Goal: Task Accomplishment & Management: Use online tool/utility

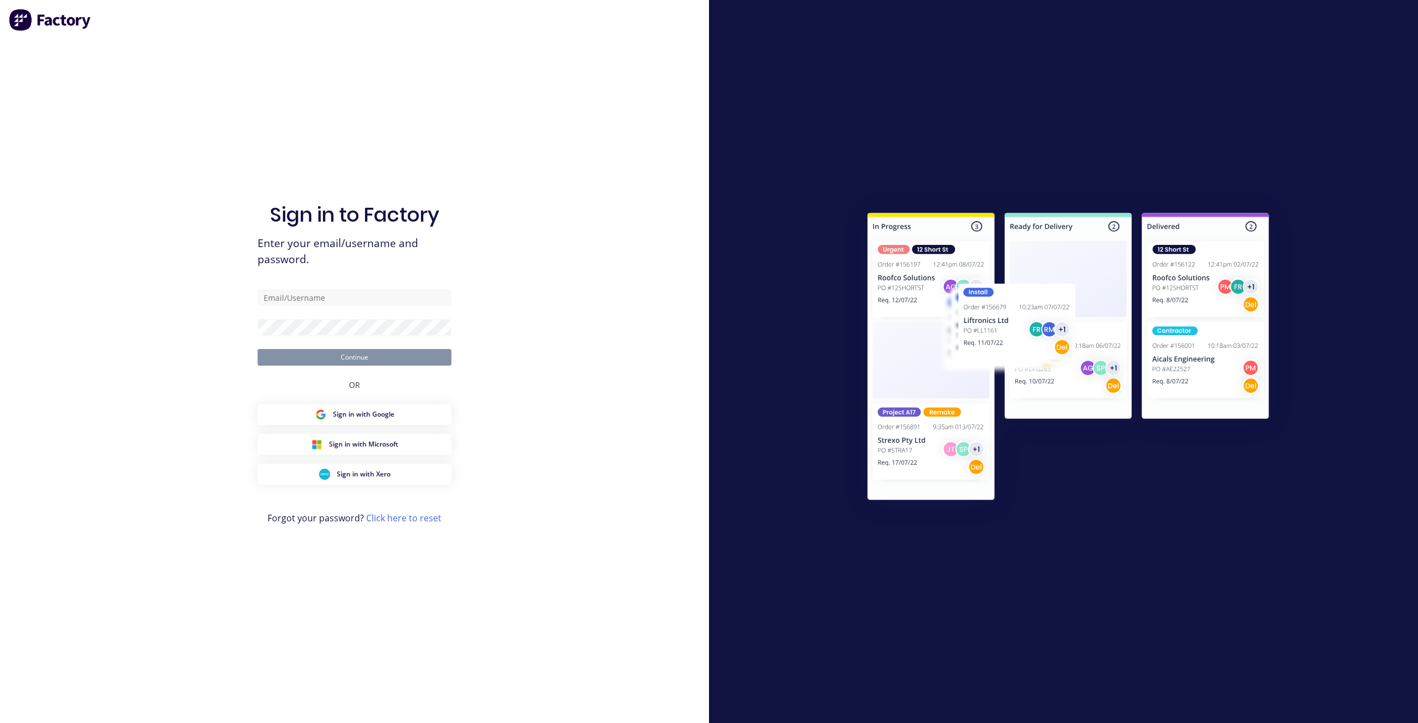
click at [307, 307] on form "Continue" at bounding box center [355, 327] width 194 height 76
click at [310, 302] on input "text" at bounding box center [355, 297] width 194 height 17
type input "paul@factory.app"
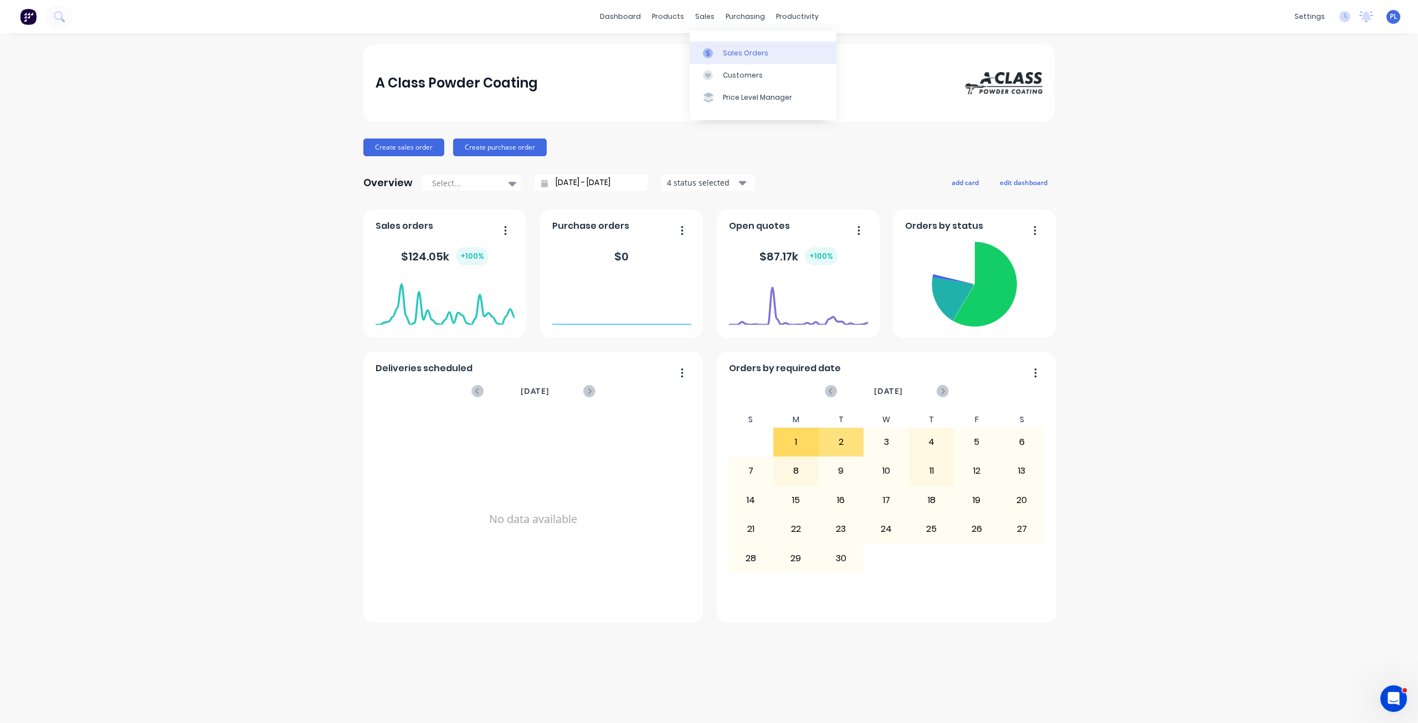
click at [728, 55] on div "Sales Orders" at bounding box center [745, 53] width 45 height 10
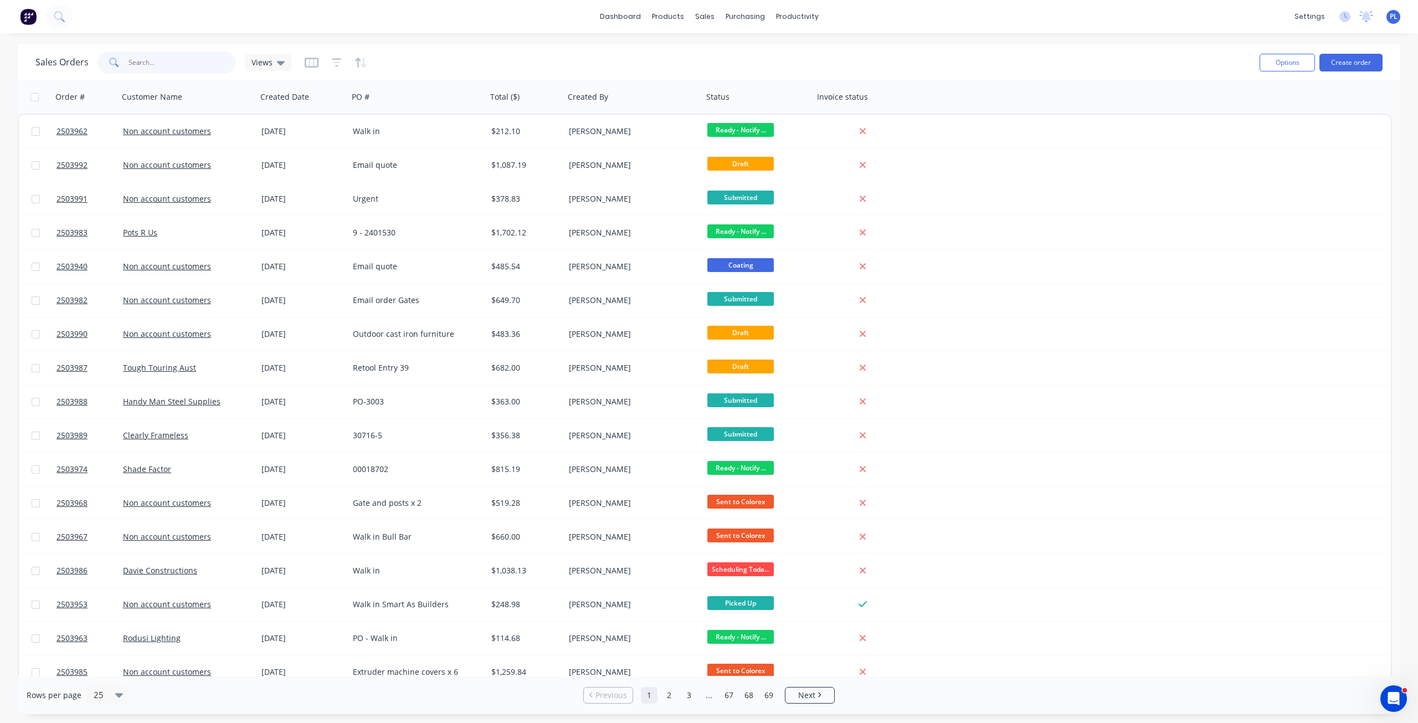
click at [146, 63] on input "text" at bounding box center [183, 63] width 108 height 22
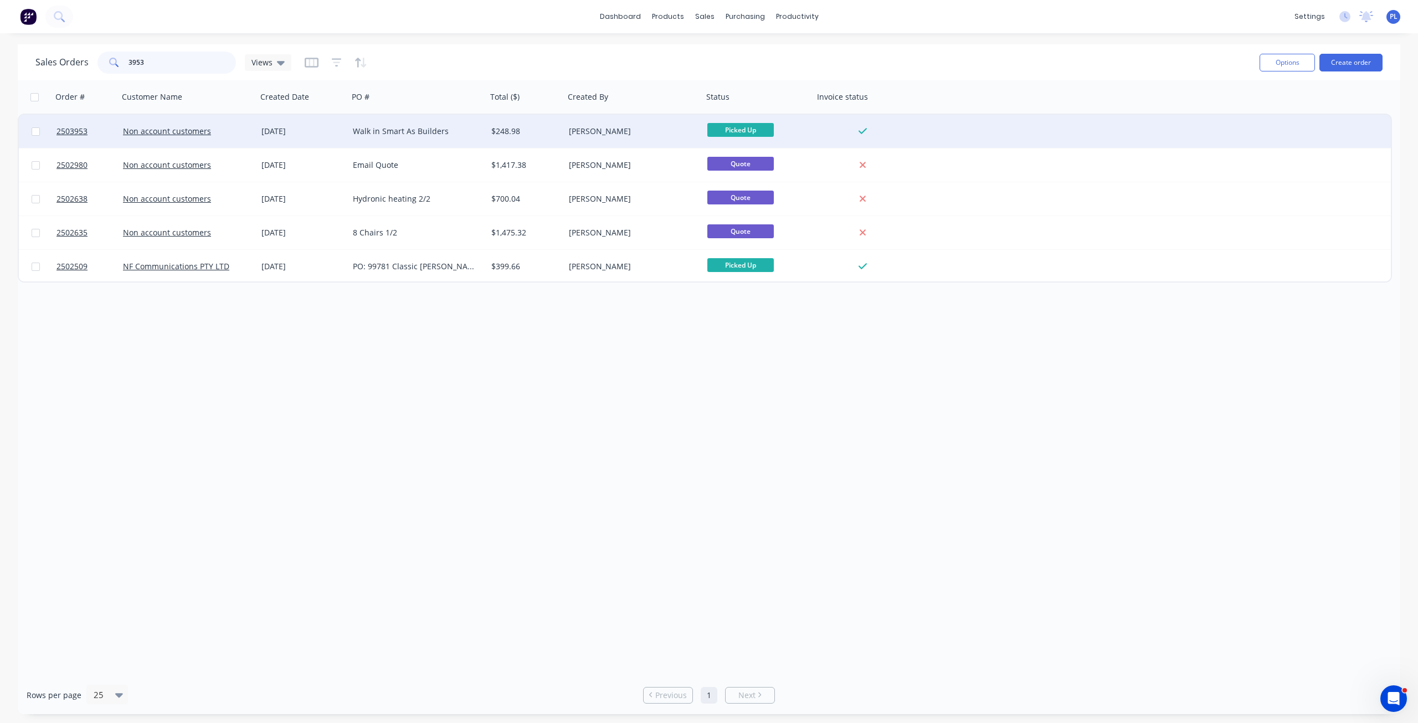
type input "3953"
click at [244, 137] on div "Non account customers" at bounding box center [188, 131] width 138 height 33
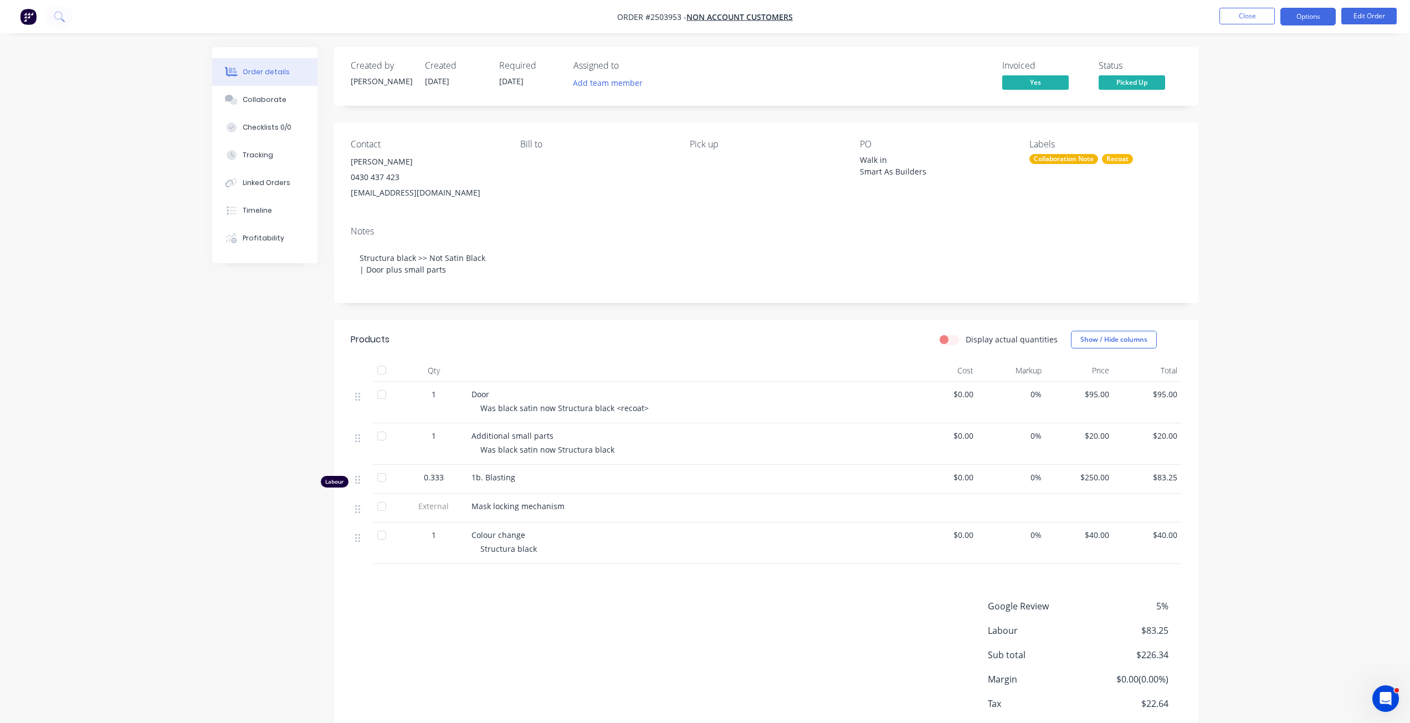
click at [1302, 12] on button "Options" at bounding box center [1307, 17] width 55 height 18
click at [1278, 71] on div "Invoice" at bounding box center [1275, 67] width 102 height 16
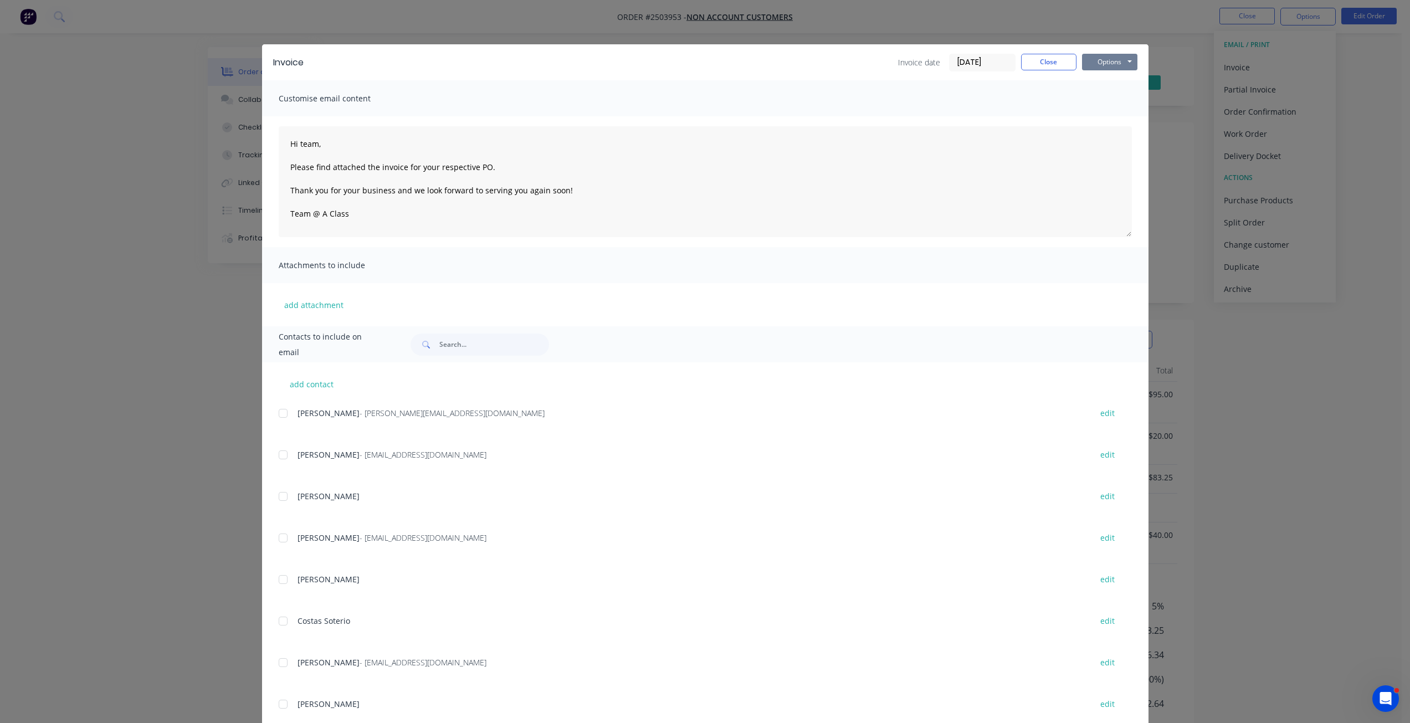
click at [1126, 66] on button "Options" at bounding box center [1109, 62] width 55 height 17
click at [1122, 83] on button "Preview" at bounding box center [1117, 82] width 71 height 18
click at [1043, 61] on button "Close" at bounding box center [1048, 62] width 55 height 17
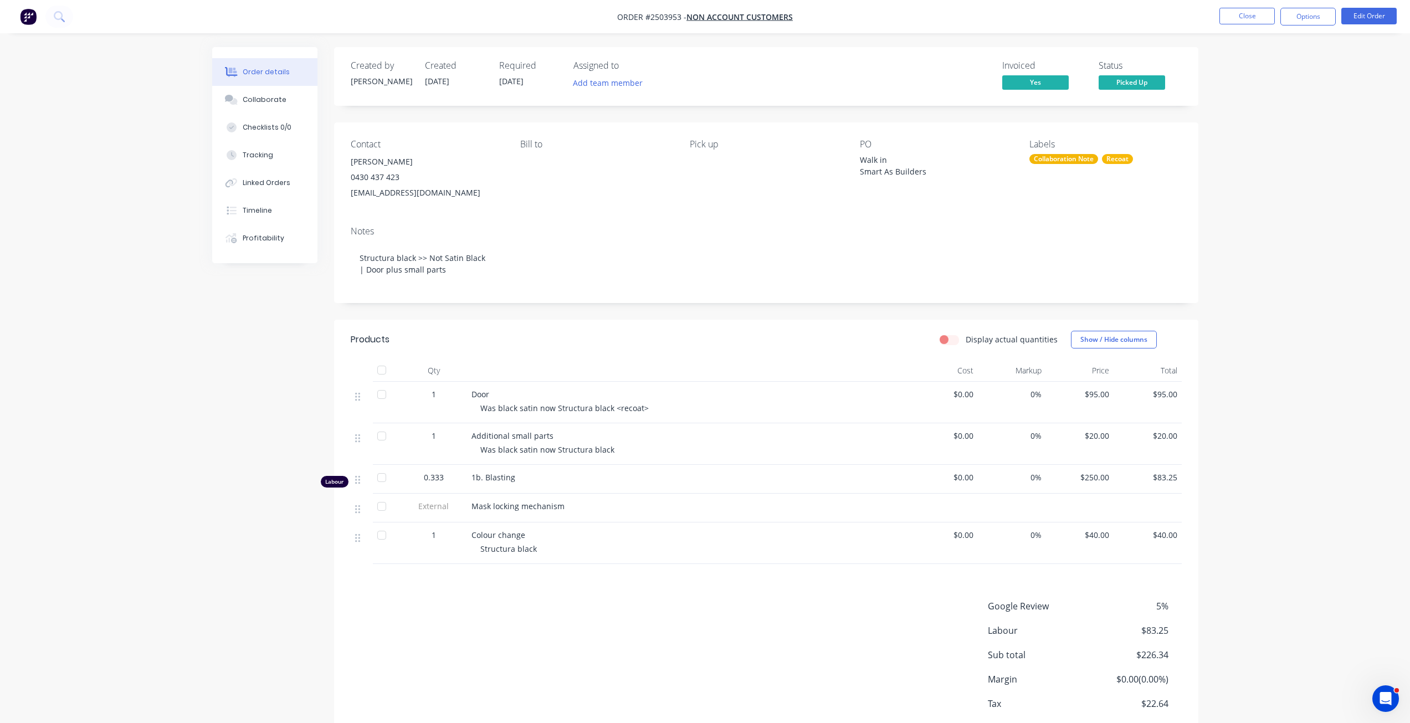
click at [833, 102] on div "Created by Rory Created 27/08/25 Required 27/08/25 Assigned to Add team member …" at bounding box center [766, 76] width 864 height 59
click at [264, 335] on div "Created by Rory Created 27/08/25 Required 27/08/25 Assigned to Add team member …" at bounding box center [705, 416] width 986 height 738
click at [1227, 211] on div "Order details Collaborate Checklists 0/0 Tracking Linked Orders Timeline Profit…" at bounding box center [705, 393] width 1410 height 786
click at [1244, 19] on button "Close" at bounding box center [1246, 16] width 55 height 17
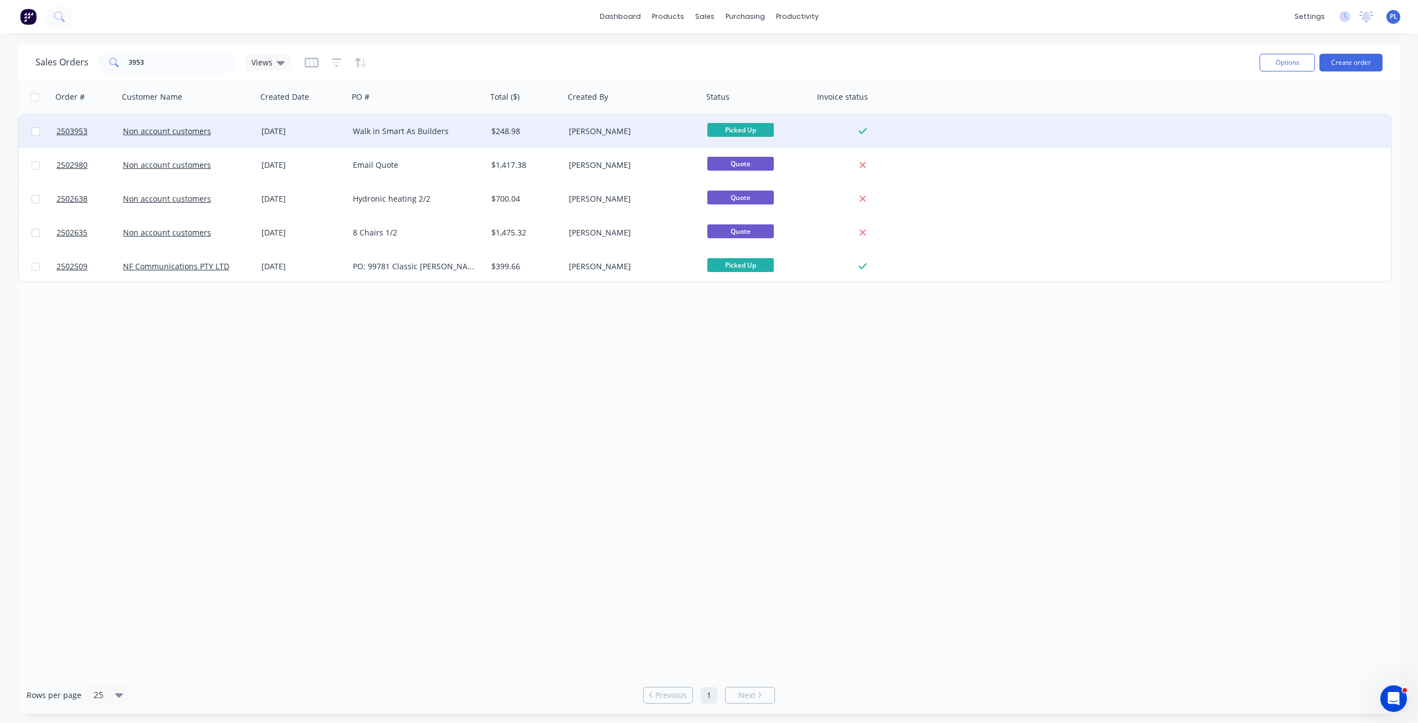
click at [223, 136] on div "Non account customers" at bounding box center [184, 131] width 123 height 11
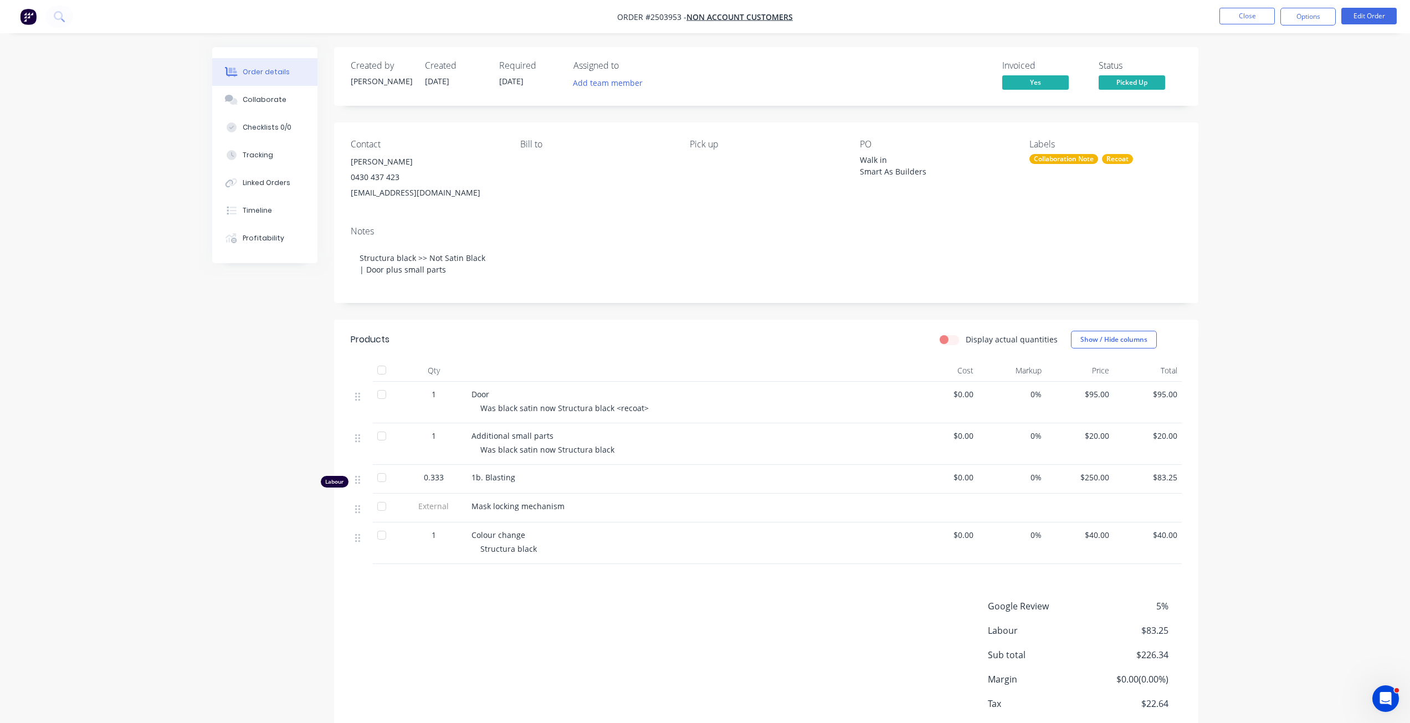
drag, startPoint x: 421, startPoint y: 90, endPoint x: 478, endPoint y: 90, distance: 56.5
click at [478, 90] on div "Created by Rory Created 27/08/25 Required 27/08/25 Assigned to Add team member" at bounding box center [518, 76] width 334 height 32
click at [478, 90] on div "Created 27/08/25" at bounding box center [455, 76] width 61 height 32
drag, startPoint x: 526, startPoint y: 89, endPoint x: 552, endPoint y: 89, distance: 26.0
click at [552, 89] on div "Created by Rory Created 27/08/25 Required 27/08/25 Assigned to Add team member" at bounding box center [518, 76] width 334 height 32
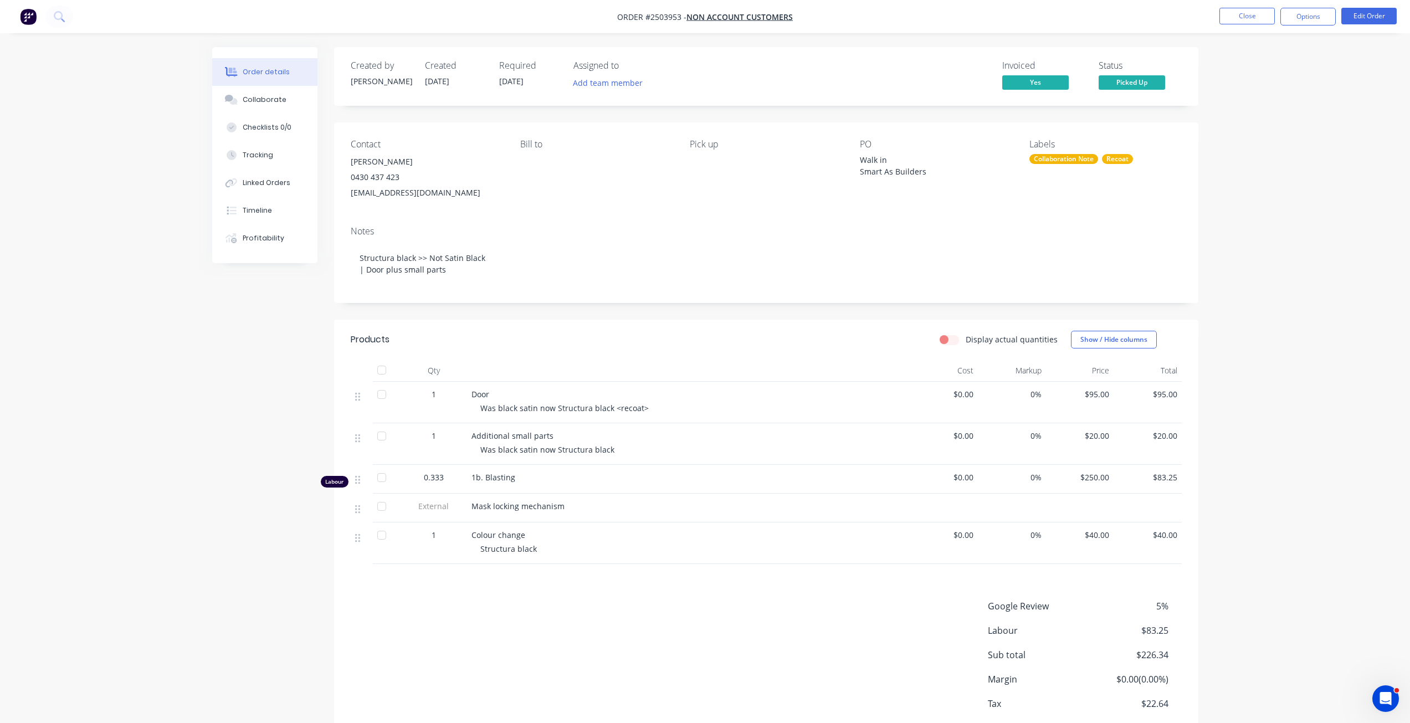
click at [550, 89] on div "Required 27/08/25" at bounding box center [529, 76] width 61 height 32
click at [1335, 166] on div "Order details Collaborate Checklists 0/0 Tracking Linked Orders Timeline Profit…" at bounding box center [705, 393] width 1410 height 786
click at [265, 237] on div "Profitability" at bounding box center [264, 238] width 42 height 10
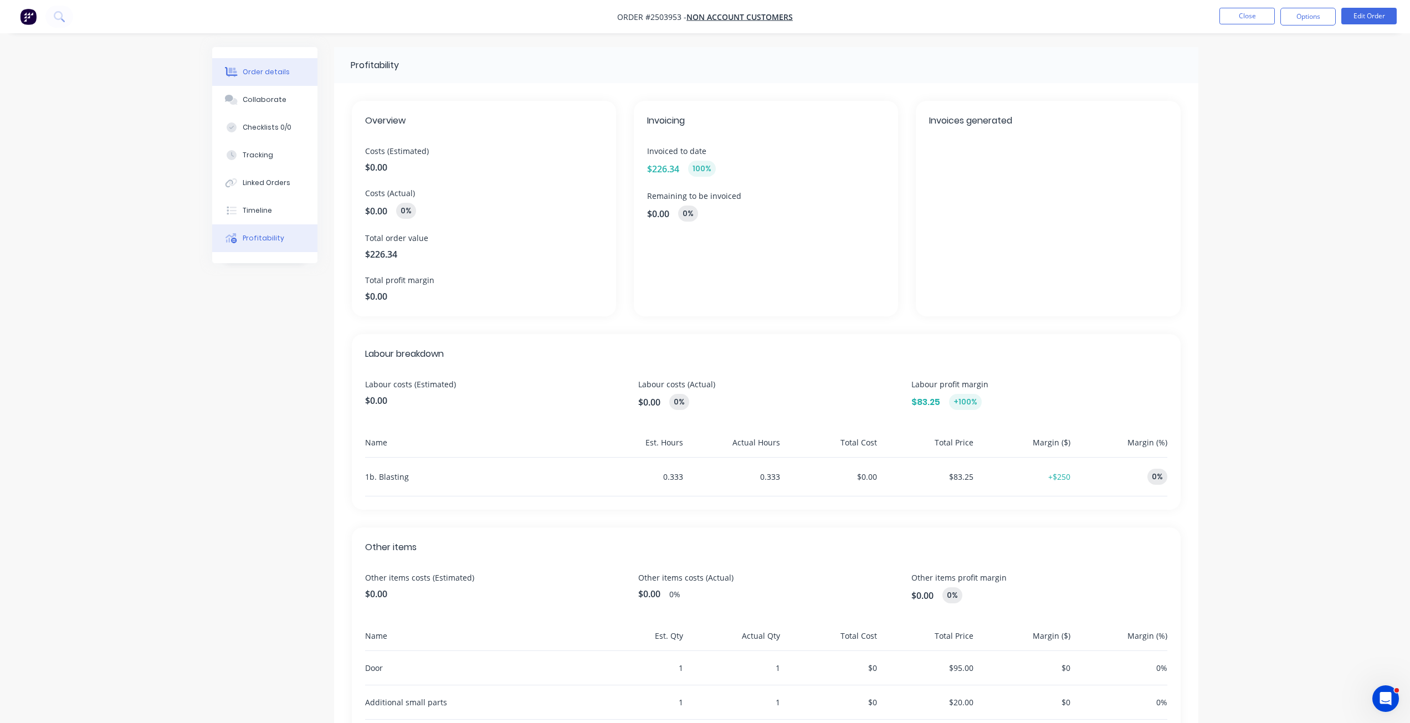
click at [263, 73] on div "Order details" at bounding box center [266, 72] width 47 height 10
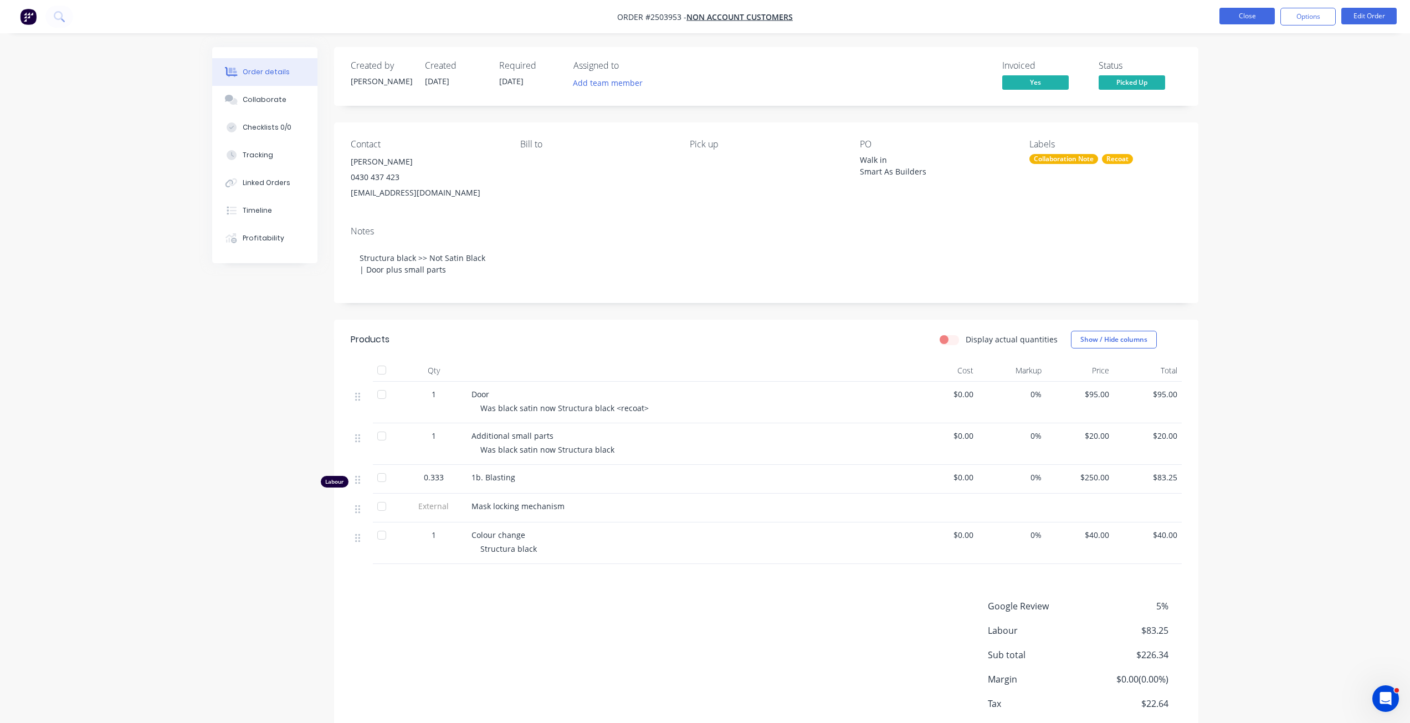
click at [1234, 20] on button "Close" at bounding box center [1246, 16] width 55 height 17
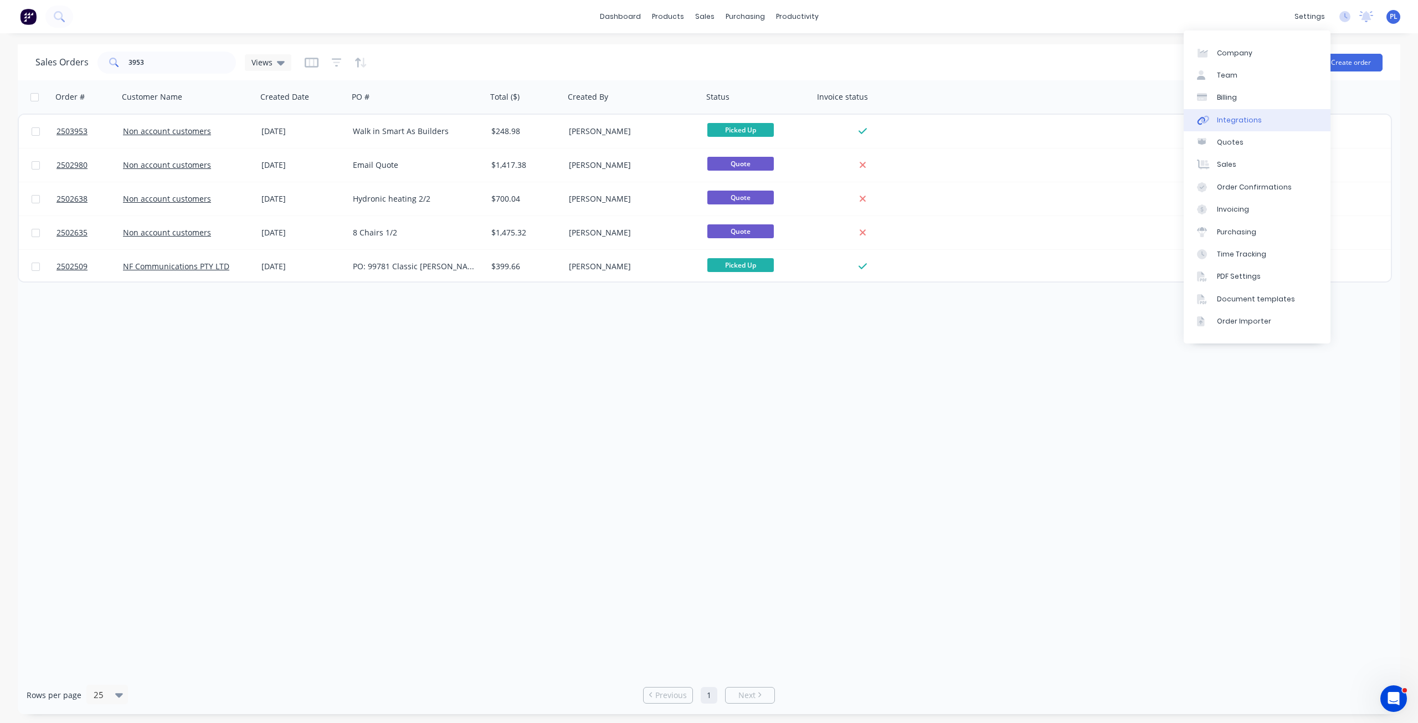
click at [1232, 120] on div "Integrations" at bounding box center [1239, 120] width 45 height 10
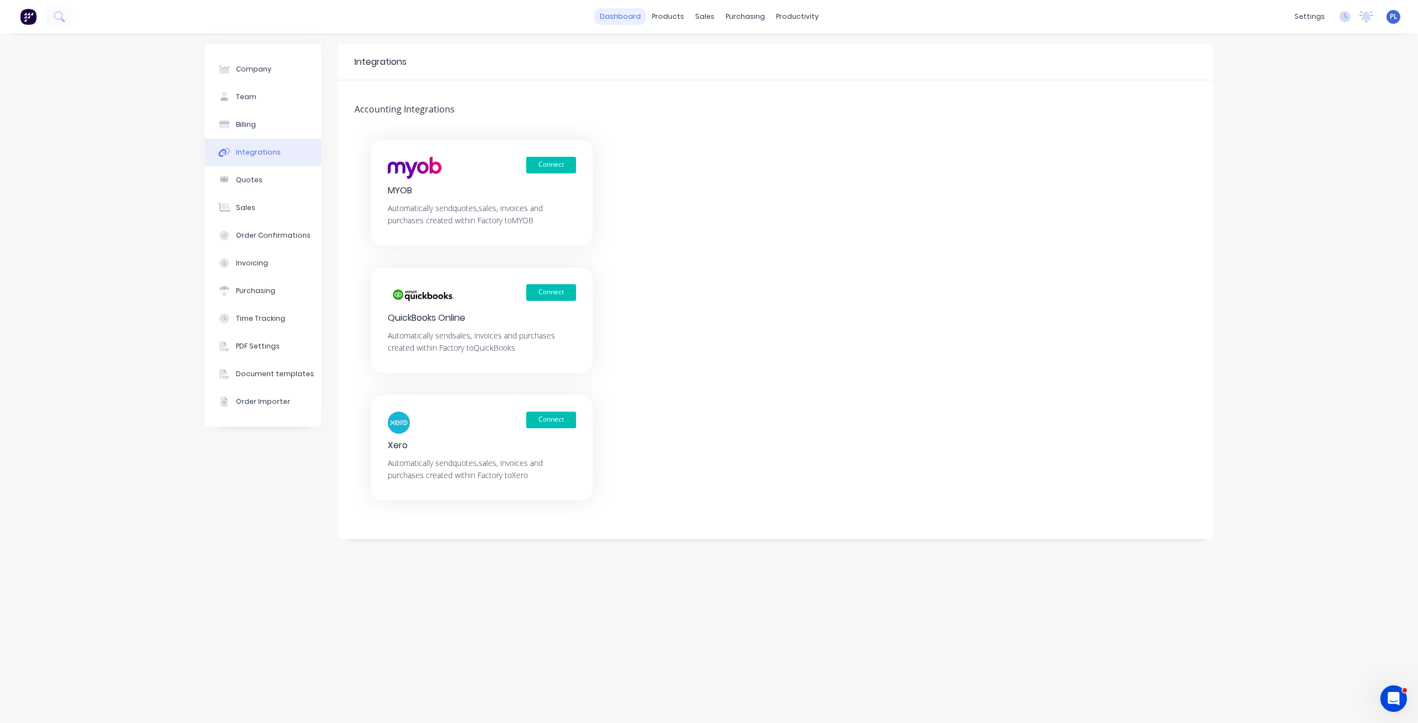
click at [617, 22] on link "dashboard" at bounding box center [620, 16] width 52 height 17
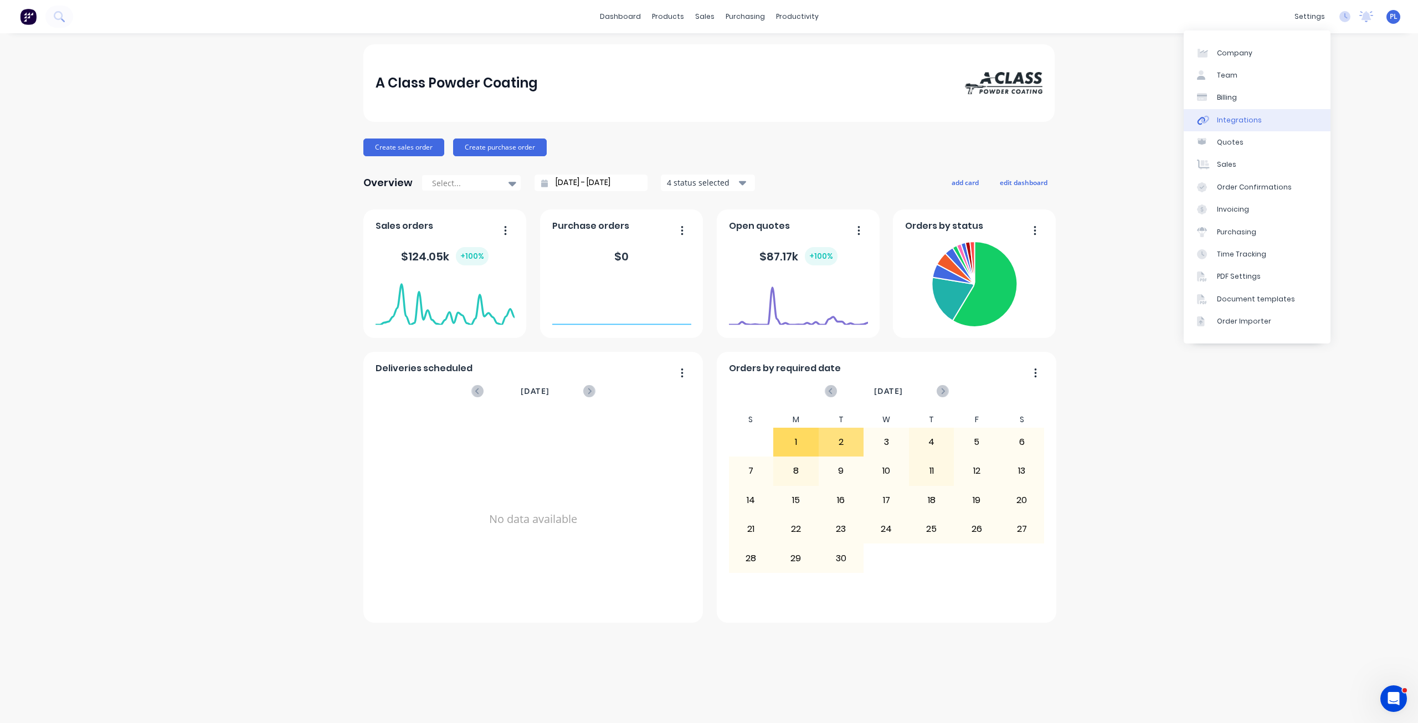
click at [1247, 121] on div "Integrations" at bounding box center [1239, 120] width 45 height 10
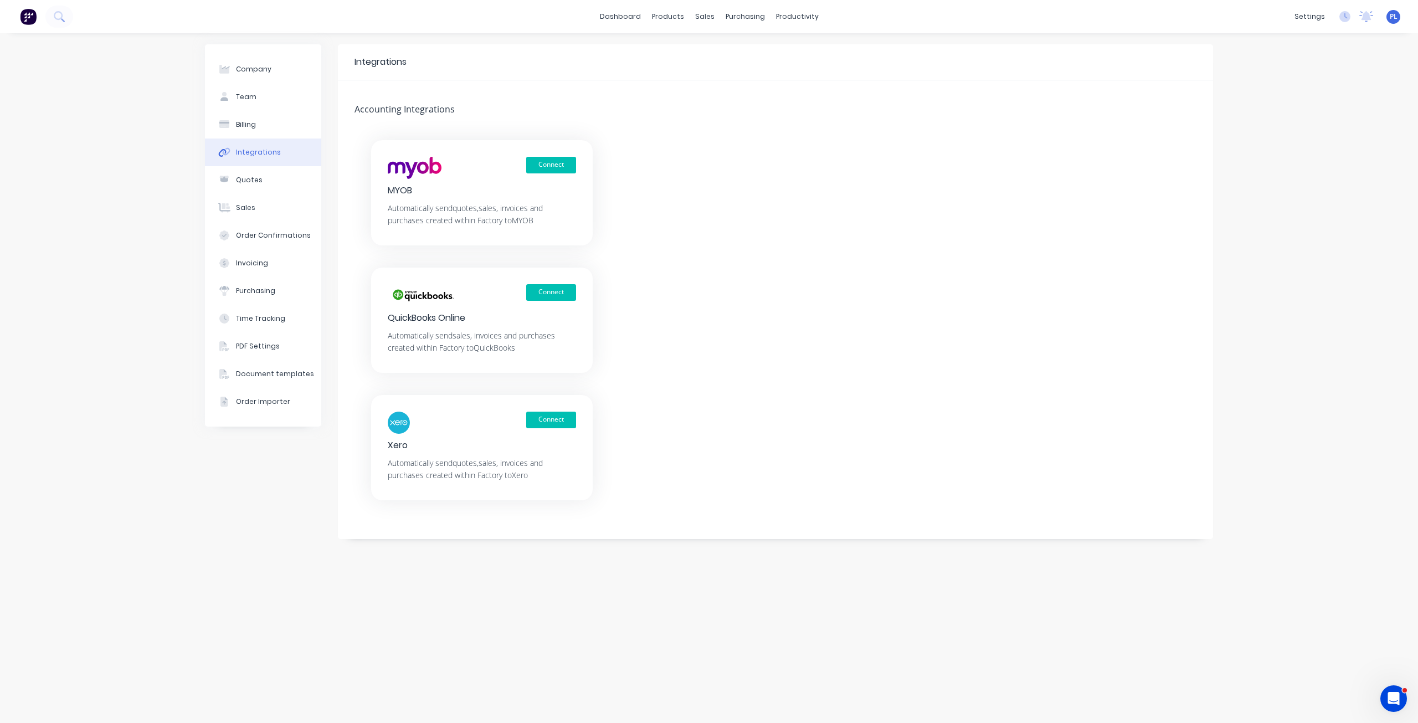
click at [737, 409] on div "Connect MYOB Automatically send quotes, sales, invoices and purchases created w…" at bounding box center [775, 320] width 875 height 360
click at [795, 434] on div "Connect MYOB Automatically send quotes, sales, invoices and purchases created w…" at bounding box center [775, 320] width 875 height 360
click at [719, 325] on div "Connect MYOB Automatically send quotes, sales, invoices and purchases created w…" at bounding box center [775, 320] width 875 height 360
click at [709, 346] on div "Connect MYOB Automatically send quotes, sales, invoices and purchases created w…" at bounding box center [775, 320] width 875 height 360
click at [707, 144] on div "Connect MYOB Automatically send quotes, sales, invoices and purchases created w…" at bounding box center [775, 320] width 875 height 360
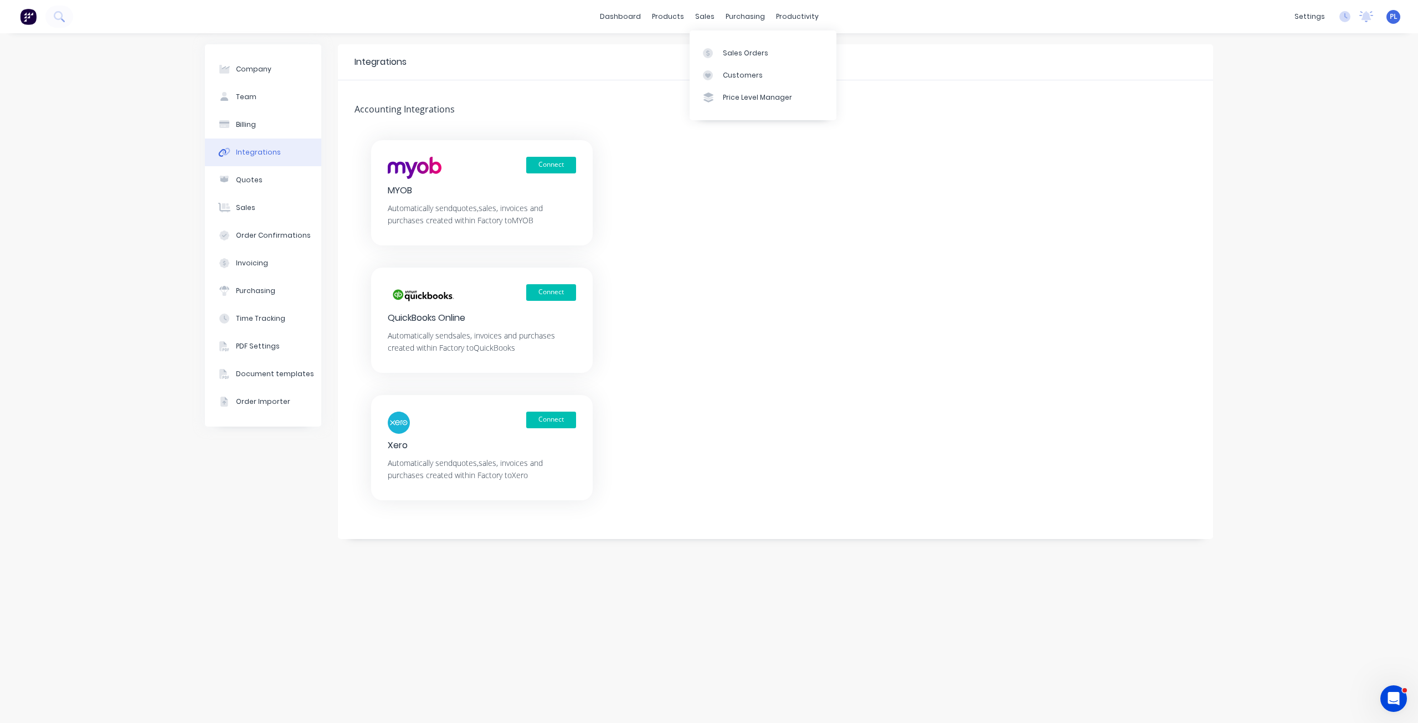
click at [821, 396] on div "Connect MYOB Automatically send quotes, sales, invoices and purchases created w…" at bounding box center [775, 320] width 875 height 360
drag, startPoint x: 553, startPoint y: 483, endPoint x: 389, endPoint y: 446, distance: 168.6
click at [389, 446] on div "Connect Xero Automatically send quotes, sales, invoices and purchases created w…" at bounding box center [482, 447] width 222 height 105
click at [388, 446] on div "Xero" at bounding box center [482, 445] width 188 height 12
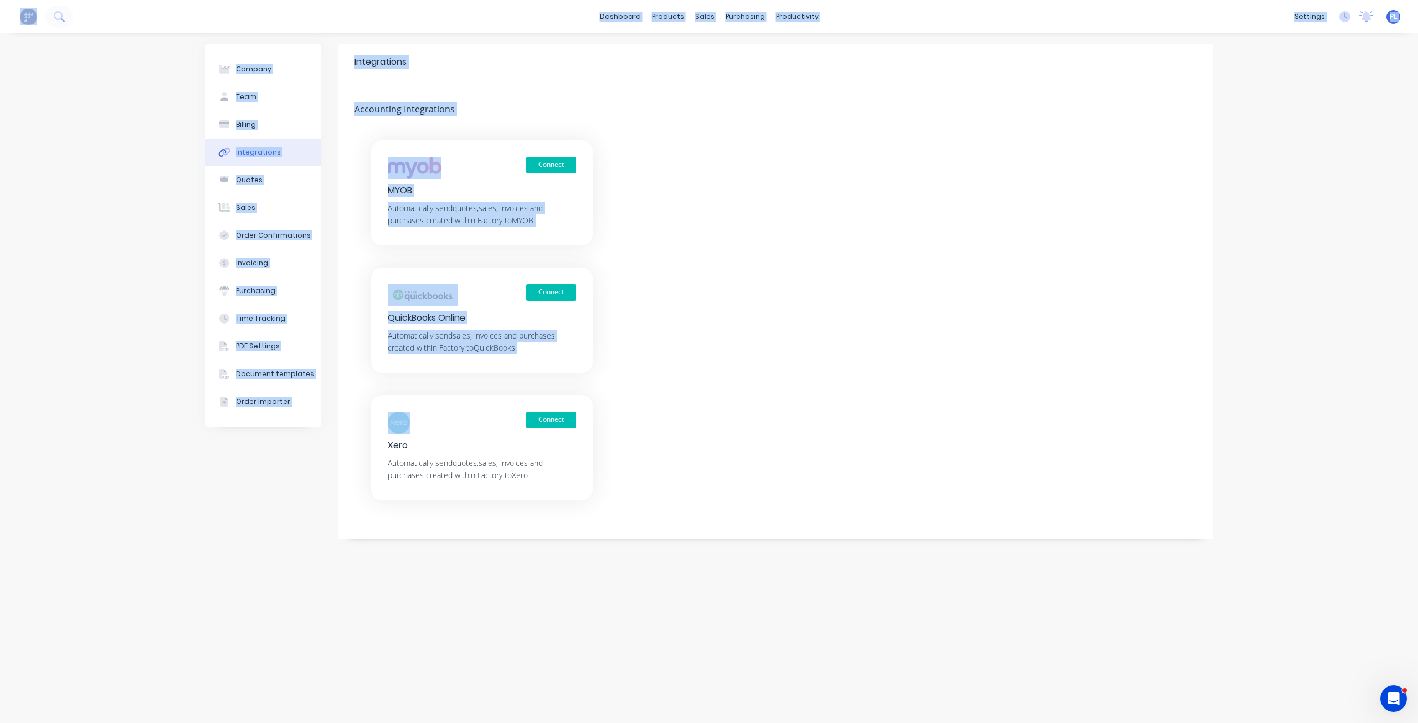
drag, startPoint x: 387, startPoint y: 447, endPoint x: 531, endPoint y: 471, distance: 146.0
click at [531, 471] on div "Connect Xero Automatically send quotes, sales, invoices and purchases created w…" at bounding box center [482, 447] width 222 height 105
click at [531, 471] on div "Automatically send quotes, sales, invoices and purchases created within Factory…" at bounding box center [482, 469] width 188 height 24
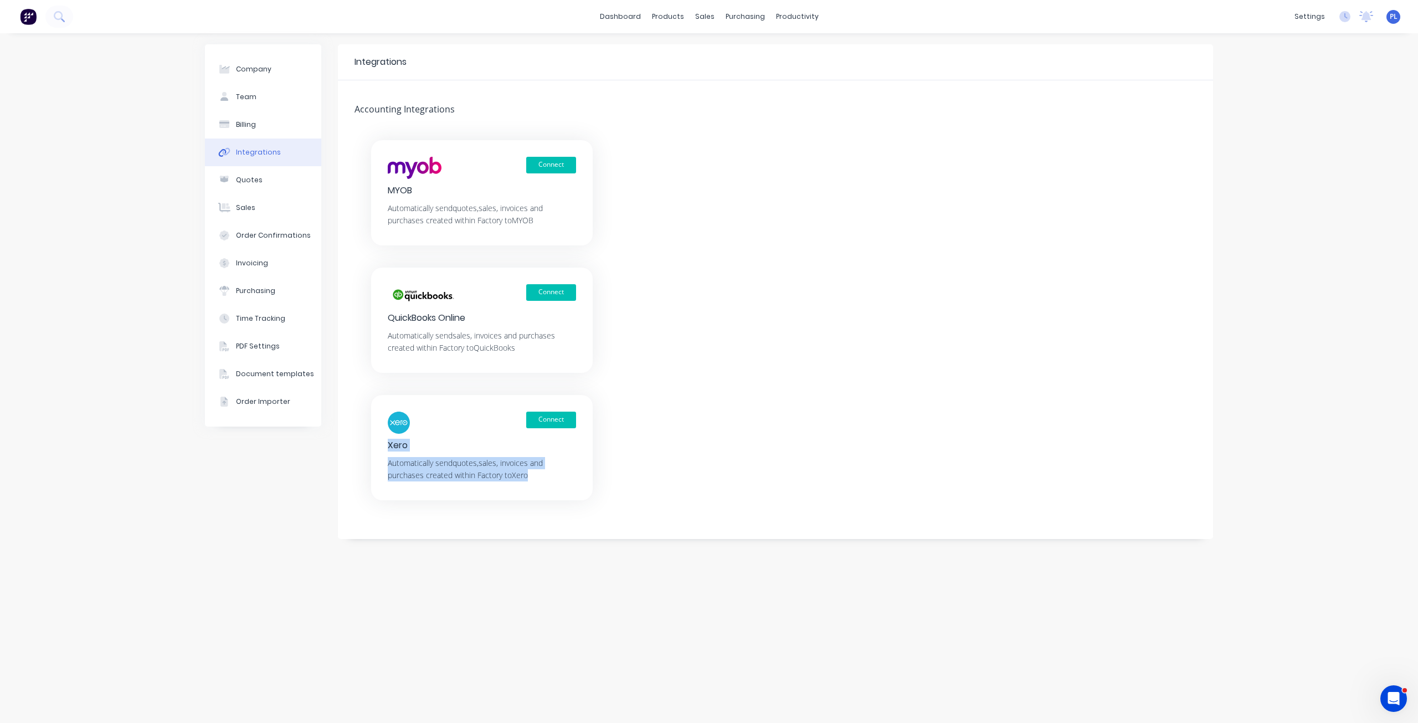
drag, startPoint x: 519, startPoint y: 475, endPoint x: 387, endPoint y: 447, distance: 134.3
click at [387, 447] on div "Connect Xero Automatically send quotes, sales, invoices and purchases created w…" at bounding box center [482, 447] width 222 height 105
click at [659, 306] on div "Connect MYOB Automatically send quotes, sales, invoices and purchases created w…" at bounding box center [775, 320] width 875 height 360
drag, startPoint x: 697, startPoint y: 263, endPoint x: 647, endPoint y: 320, distance: 76.6
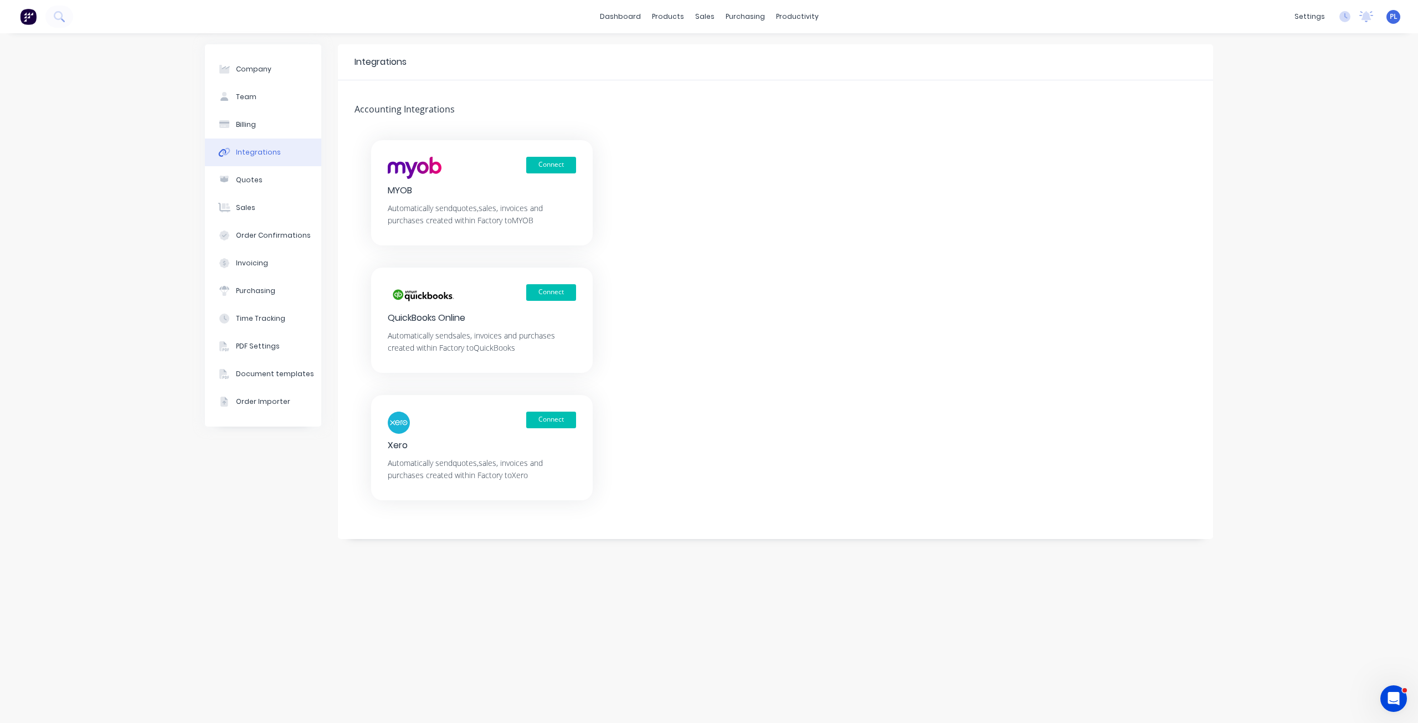
click at [696, 263] on div "Connect MYOB Automatically send quotes, sales, invoices and purchases created w…" at bounding box center [775, 320] width 875 height 360
click at [746, 417] on div "Connect MYOB Automatically send quotes, sales, invoices and purchases created w…" at bounding box center [775, 320] width 875 height 360
click at [625, 23] on link "dashboard" at bounding box center [620, 16] width 52 height 17
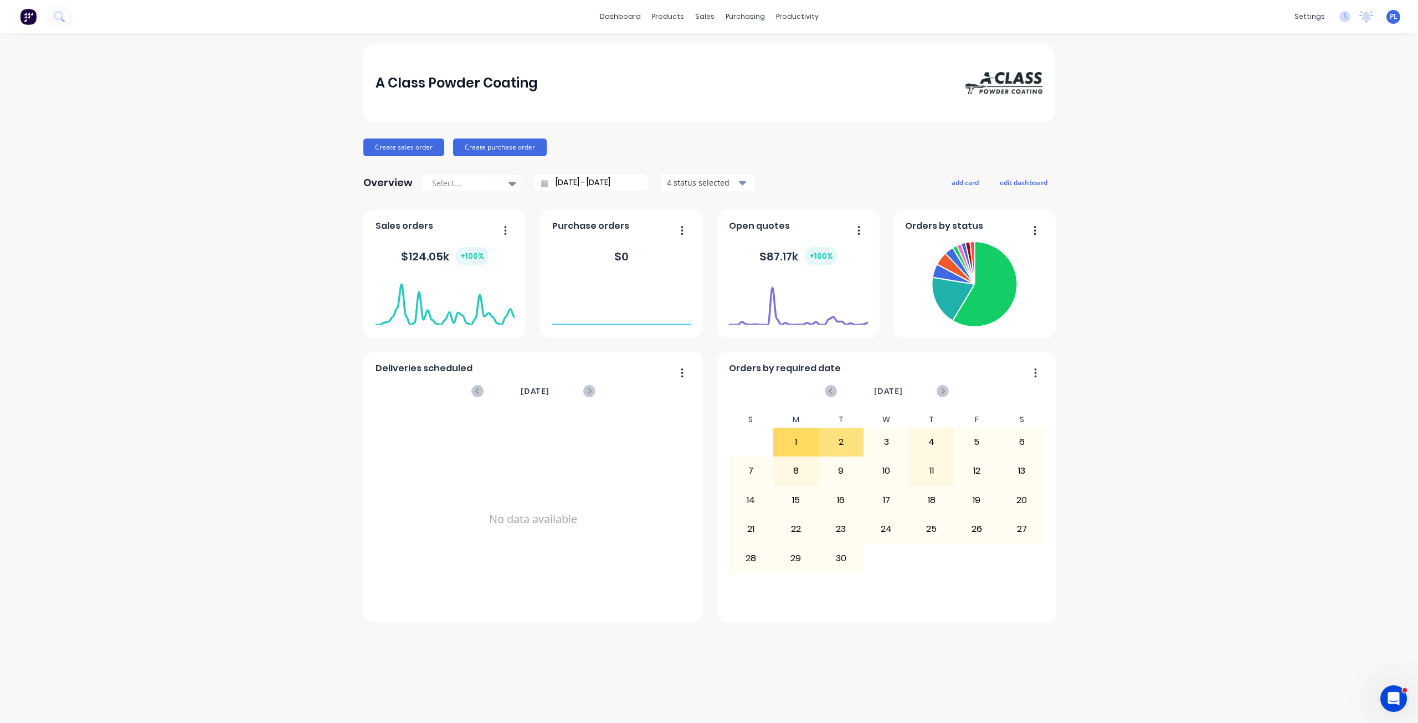
click at [711, 342] on div "Deliveries scheduled September 2025 No data available Open quotes $ 87.17k + 10…" at bounding box center [708, 415] width 691 height 413
click at [708, 338] on div "Deliveries scheduled September 2025 No data available Open quotes $ 87.17k + 10…" at bounding box center [708, 415] width 691 height 413
click at [723, 54] on div "Sales Orders" at bounding box center [745, 53] width 45 height 10
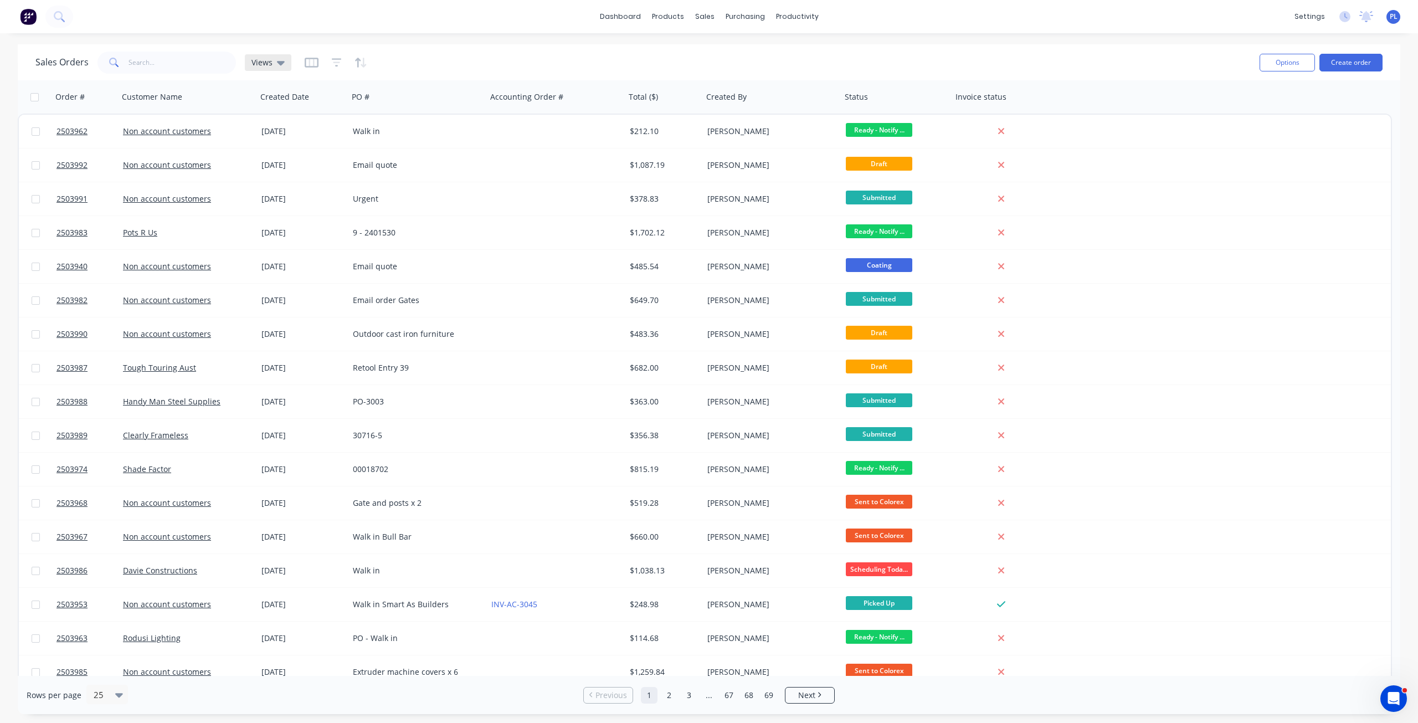
click at [261, 61] on span "Views" at bounding box center [262, 63] width 21 height 12
click at [307, 66] on icon "button" at bounding box center [312, 63] width 14 height 10
click at [445, 63] on div "Sales Orders Views" at bounding box center [642, 62] width 1215 height 27
click at [336, 65] on icon "button" at bounding box center [337, 62] width 10 height 8
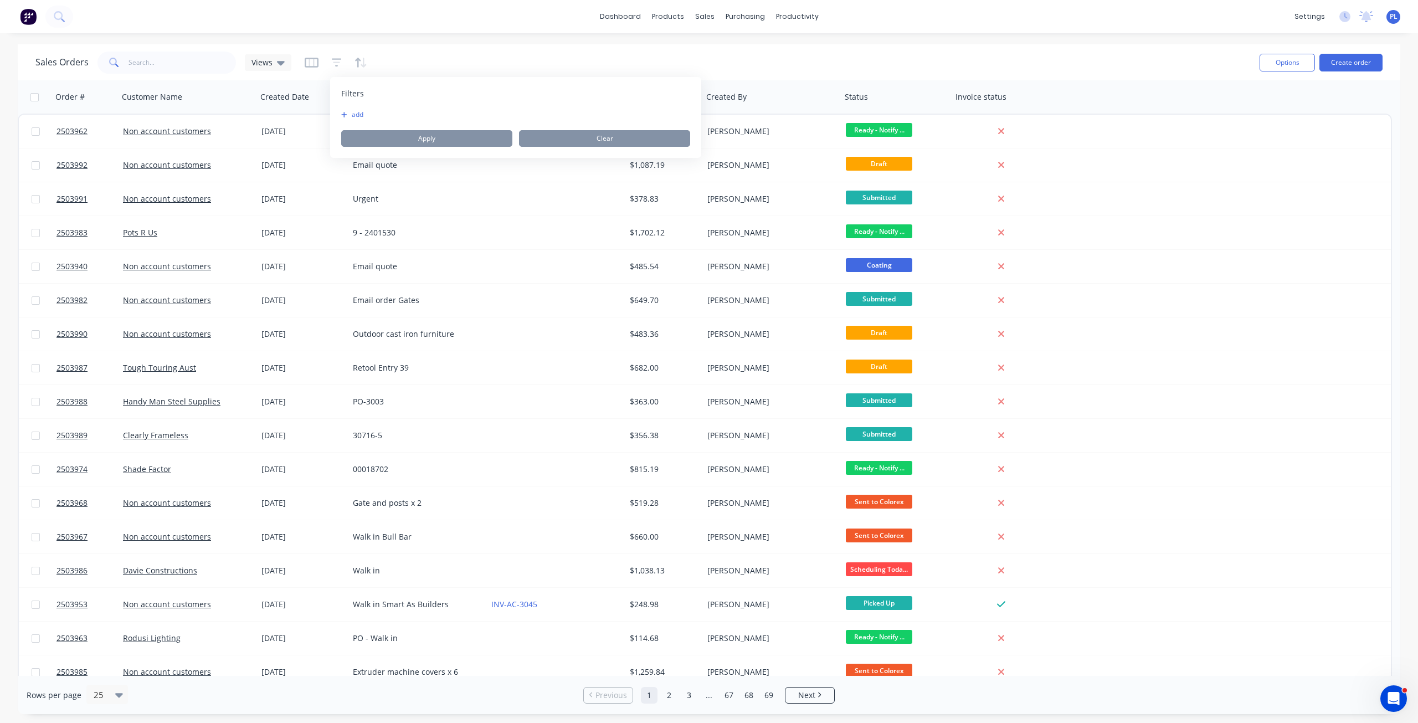
click at [357, 111] on button "add" at bounding box center [355, 114] width 28 height 9
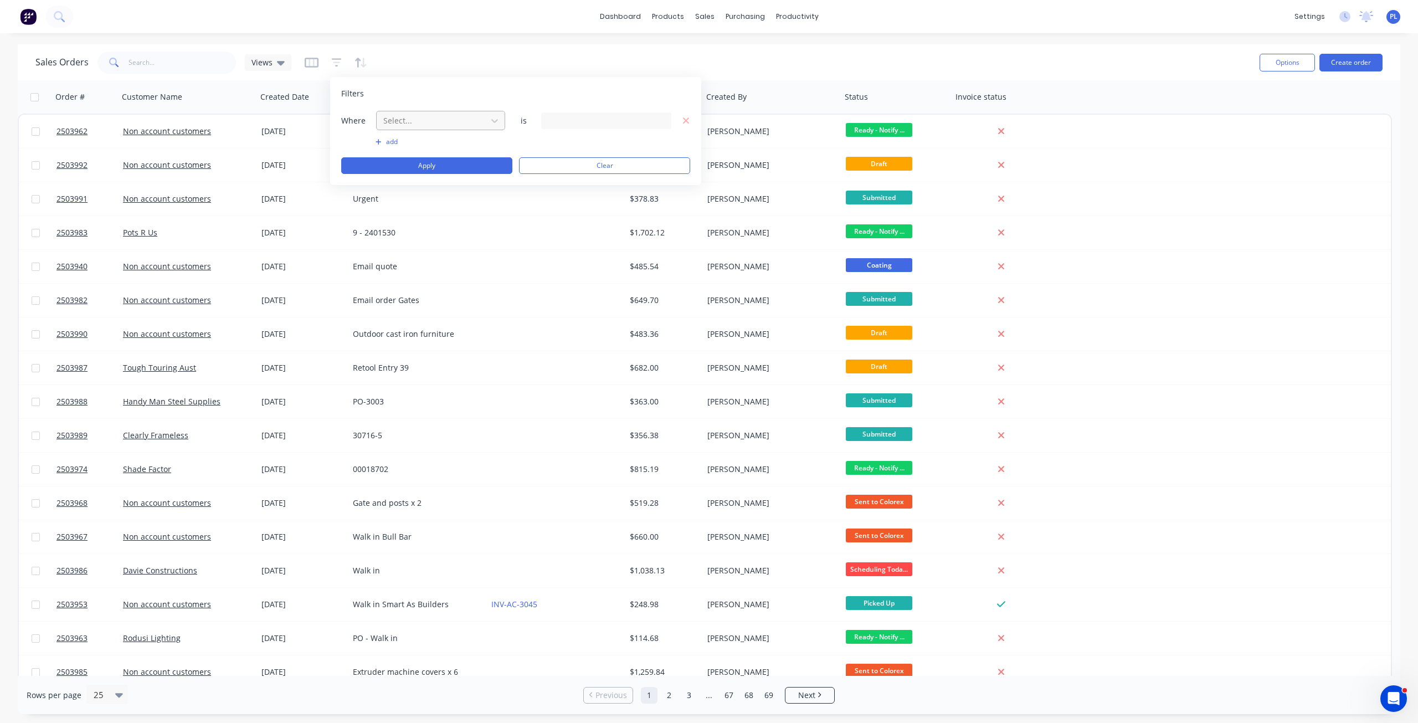
click at [434, 119] on div at bounding box center [431, 121] width 99 height 14
click at [432, 223] on div "Invoice status" at bounding box center [440, 221] width 129 height 20
click at [567, 127] on div "3 Invoice status selected" at bounding box center [606, 120] width 130 height 17
click at [592, 184] on div "Not Invoiced" at bounding box center [641, 182] width 133 height 12
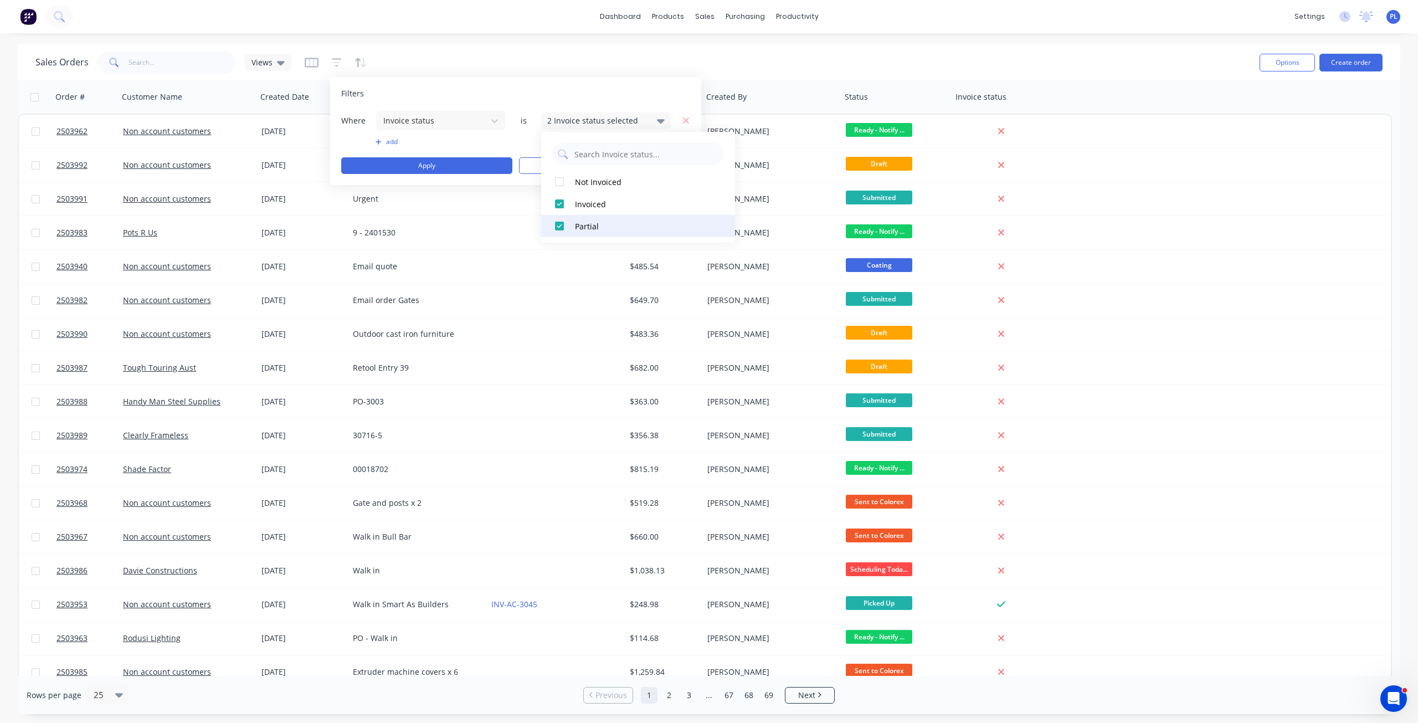
click at [596, 233] on button "Partial" at bounding box center [638, 226] width 194 height 22
click at [487, 142] on button "add" at bounding box center [441, 141] width 130 height 9
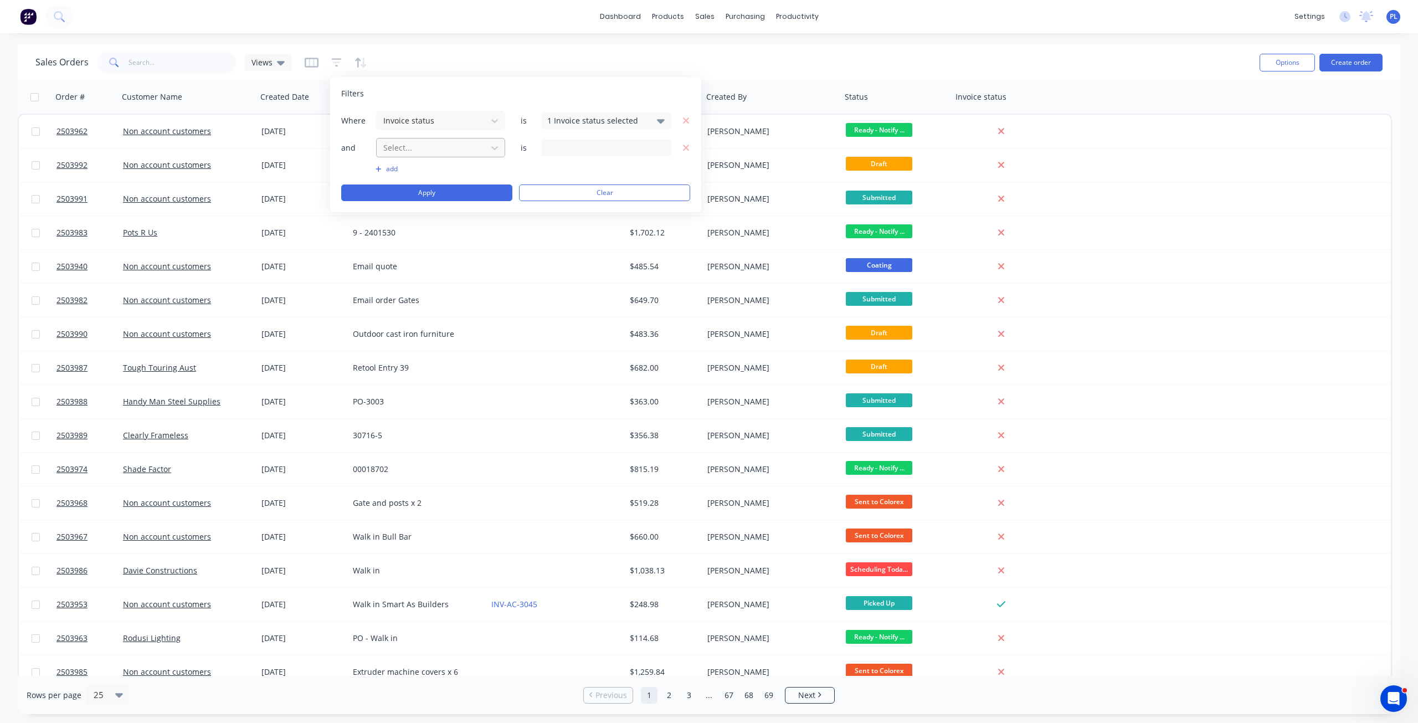
click at [450, 142] on div at bounding box center [431, 148] width 99 height 14
click at [450, 165] on div "Accounting Order #" at bounding box center [440, 174] width 129 height 20
click at [557, 148] on input "text" at bounding box center [606, 148] width 130 height 17
drag, startPoint x: 495, startPoint y: 189, endPoint x: 488, endPoint y: 160, distance: 29.7
click at [507, 163] on div "Where Invoice status is 1 Invoice status selected and Accounting Order # is add…" at bounding box center [515, 155] width 349 height 91
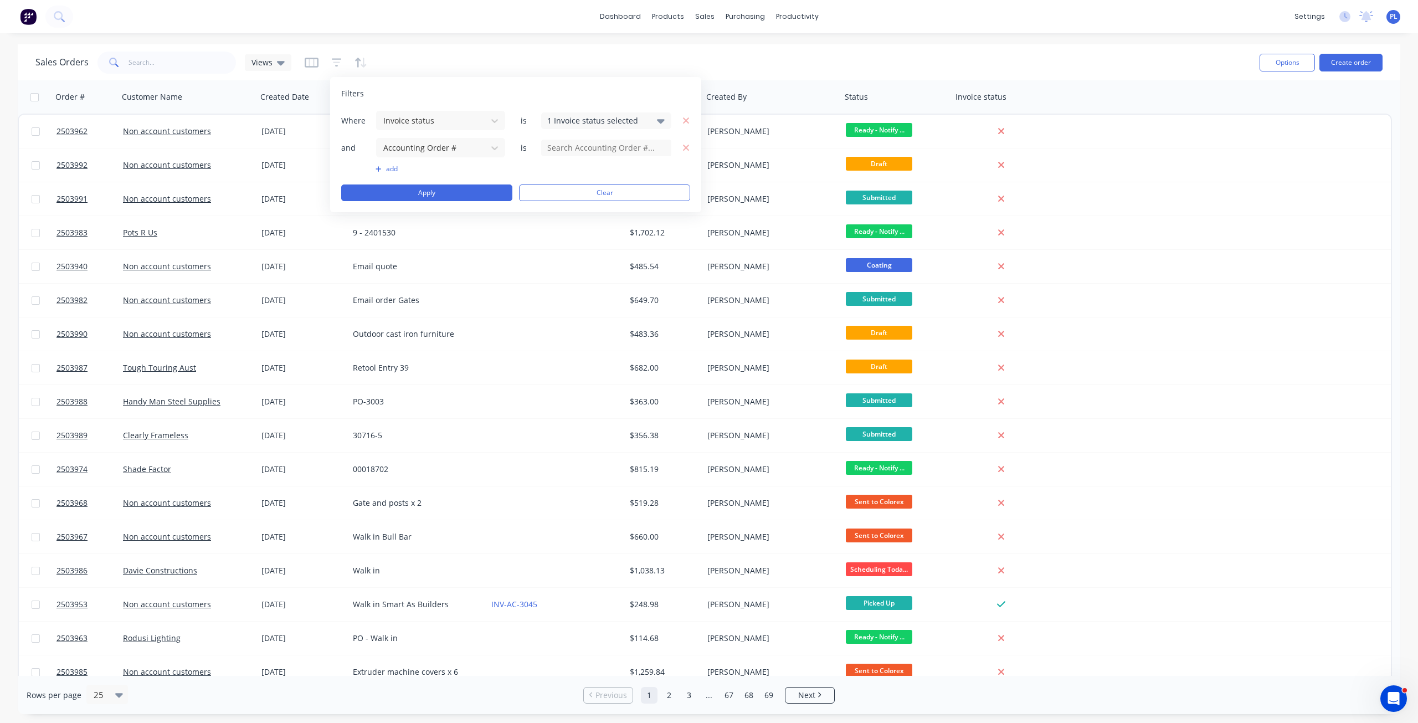
click at [686, 138] on div "and Accounting Order # is" at bounding box center [515, 147] width 349 height 20
click at [686, 142] on button "button" at bounding box center [684, 148] width 12 height 14
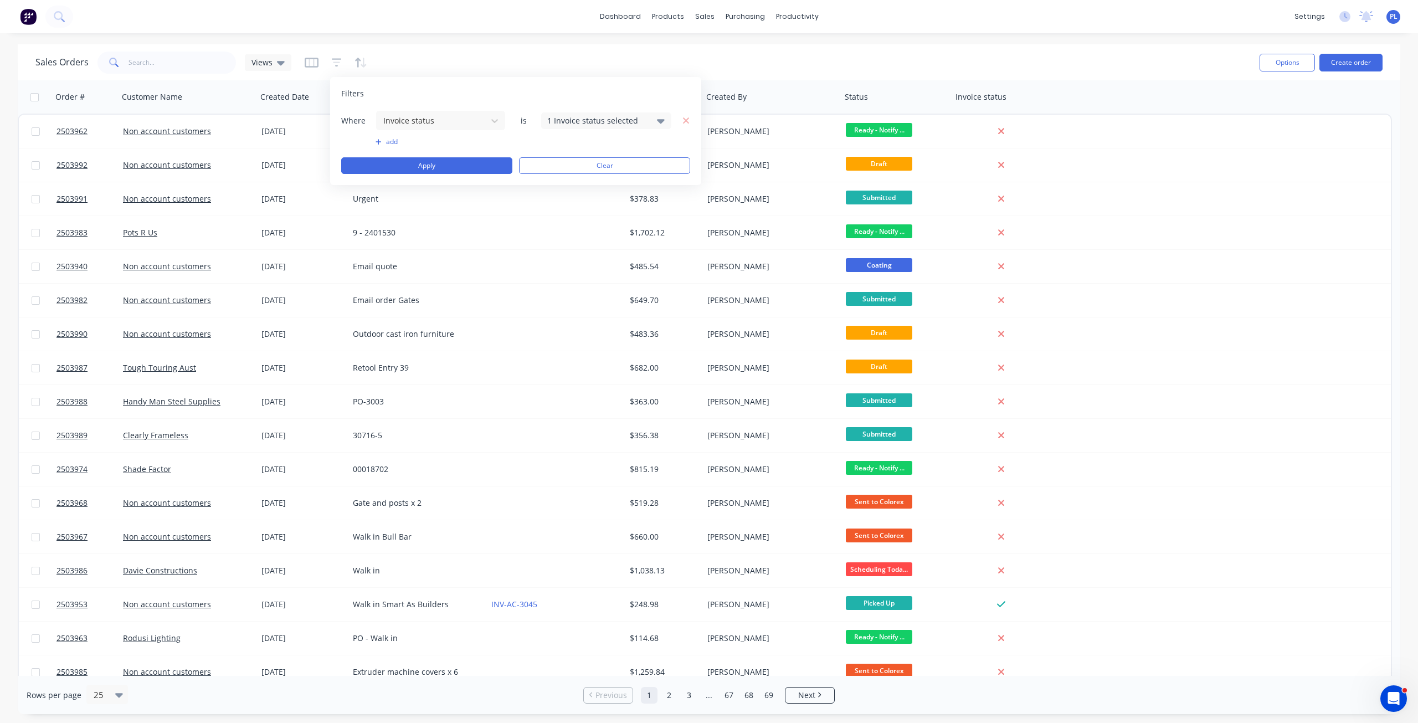
click at [402, 150] on div "Where Invoice status is 1 Invoice status selected add Apply Clear" at bounding box center [515, 142] width 349 height 64
click at [398, 142] on button "add" at bounding box center [441, 141] width 130 height 9
drag, startPoint x: 440, startPoint y: 166, endPoint x: 441, endPoint y: 157, distance: 8.4
click at [440, 165] on button "add" at bounding box center [441, 169] width 130 height 9
click at [441, 157] on div "Select..." at bounding box center [441, 147] width 130 height 20
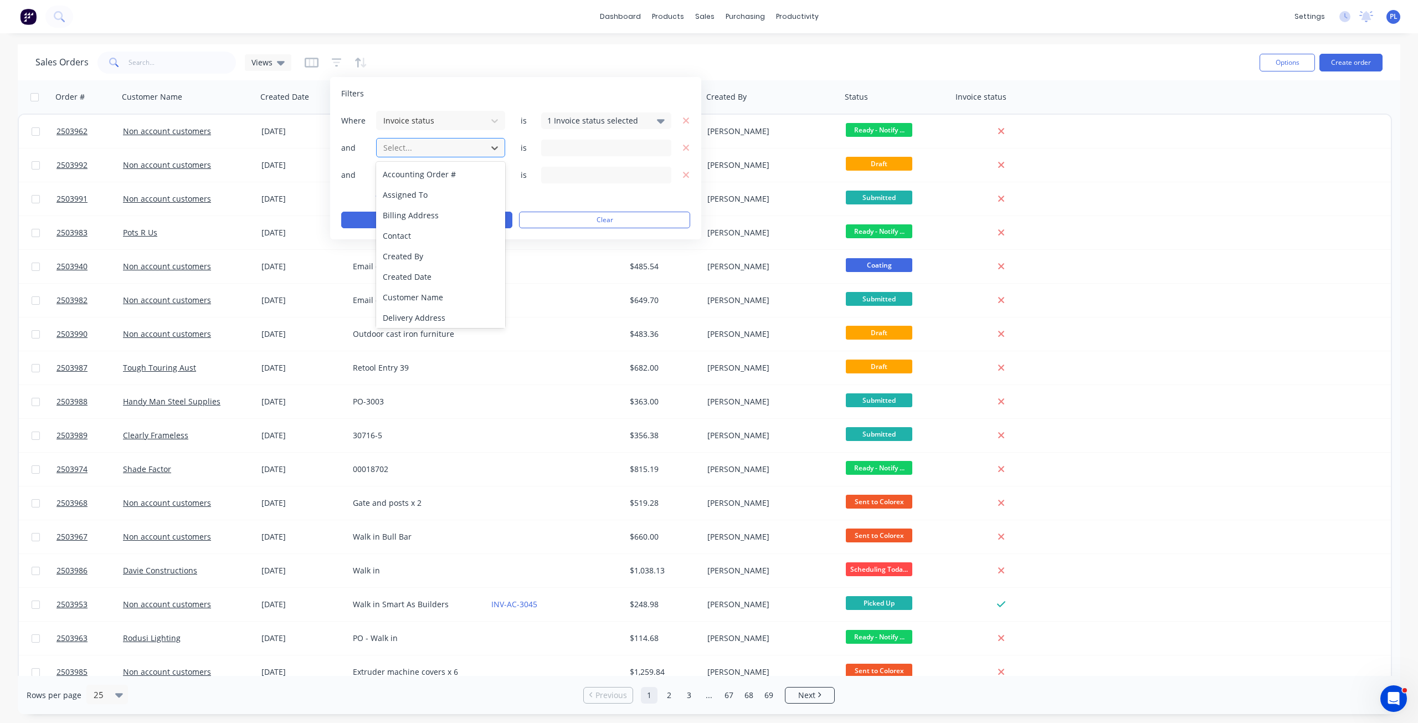
click at [441, 147] on div at bounding box center [431, 148] width 99 height 14
click at [561, 194] on div "add" at bounding box center [515, 196] width 349 height 9
click at [685, 176] on icon "button" at bounding box center [686, 175] width 6 height 6
click at [417, 158] on div "Where Invoice status is 1 Invoice status selected and Select... is add Apply Cl…" at bounding box center [515, 155] width 349 height 91
click at [423, 148] on div at bounding box center [431, 148] width 99 height 14
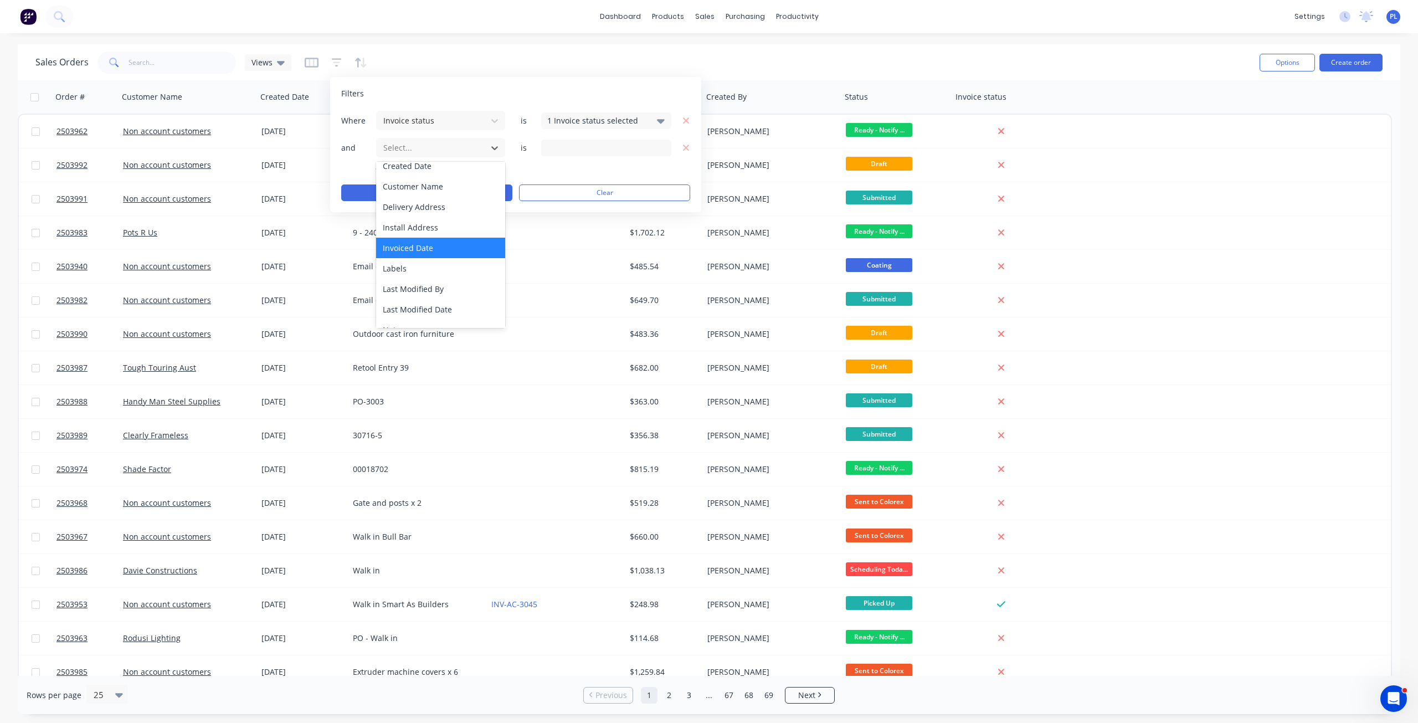
click at [439, 252] on div "Invoiced Date" at bounding box center [440, 248] width 129 height 20
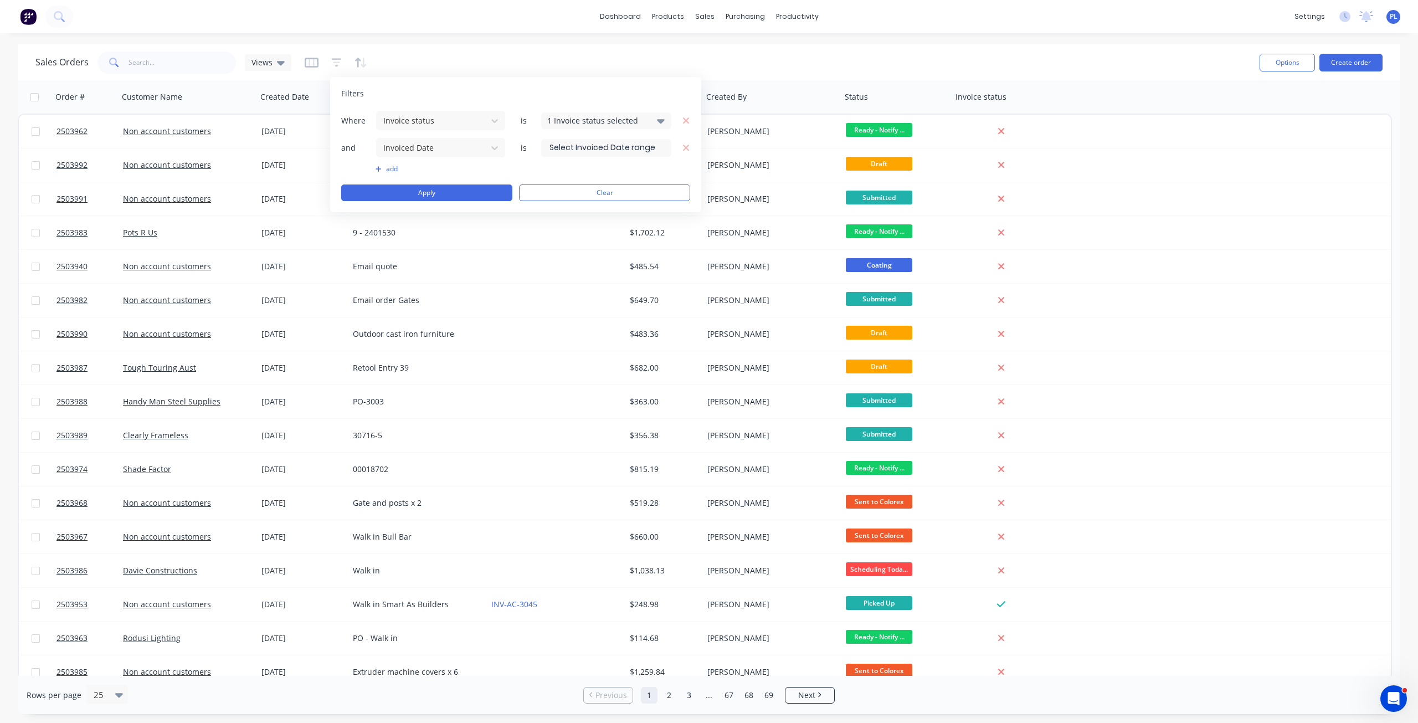
click at [597, 147] on input at bounding box center [606, 148] width 129 height 17
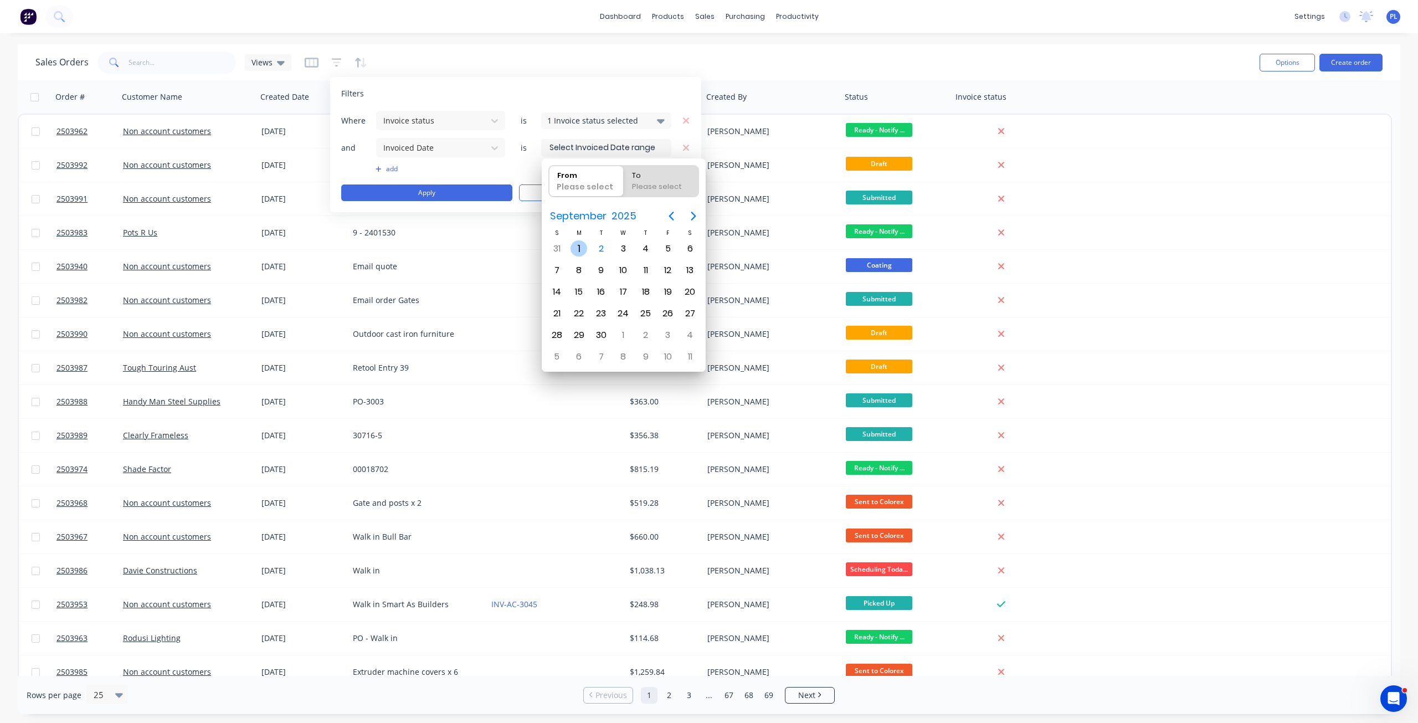
click at [574, 250] on div "1" at bounding box center [579, 248] width 17 height 17
type input "01/09/25"
radio input "false"
radio input "true"
click at [601, 247] on div "2" at bounding box center [601, 248] width 17 height 17
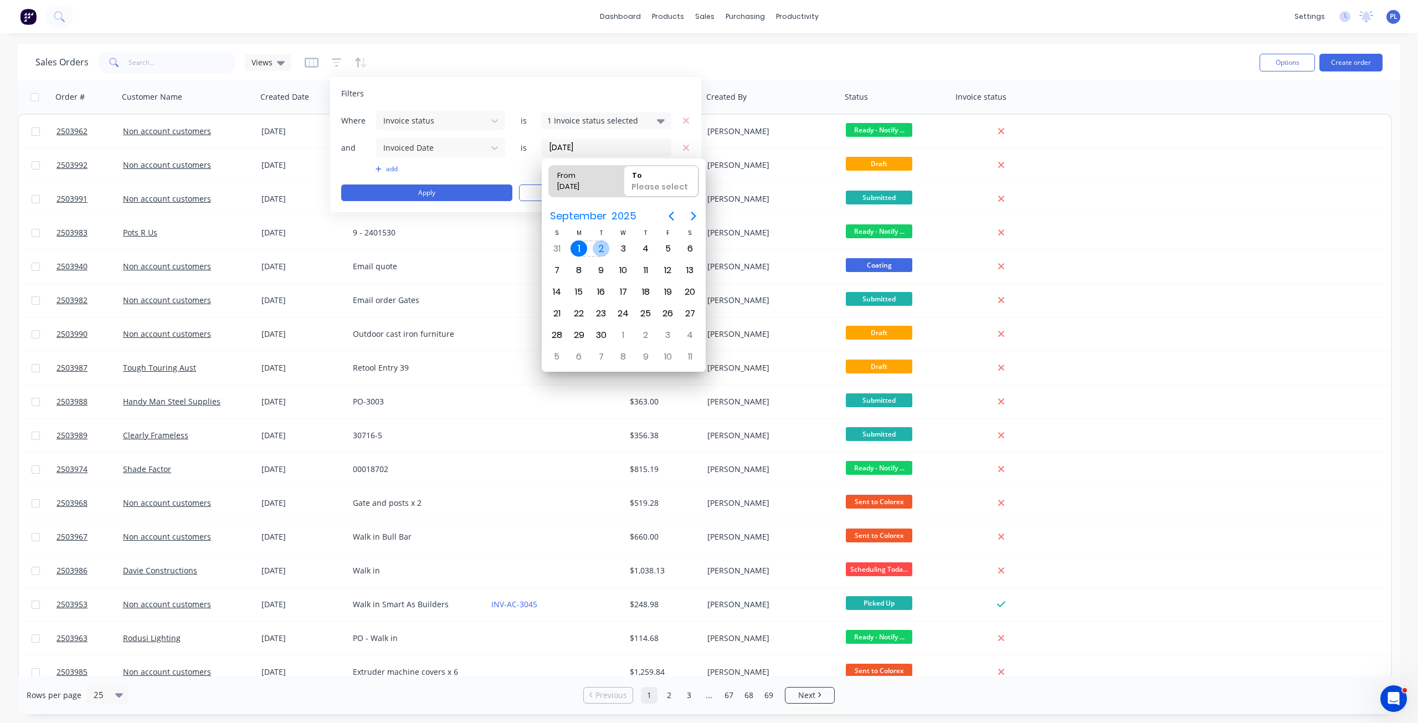
type input "01/09/25 - 02/09/25"
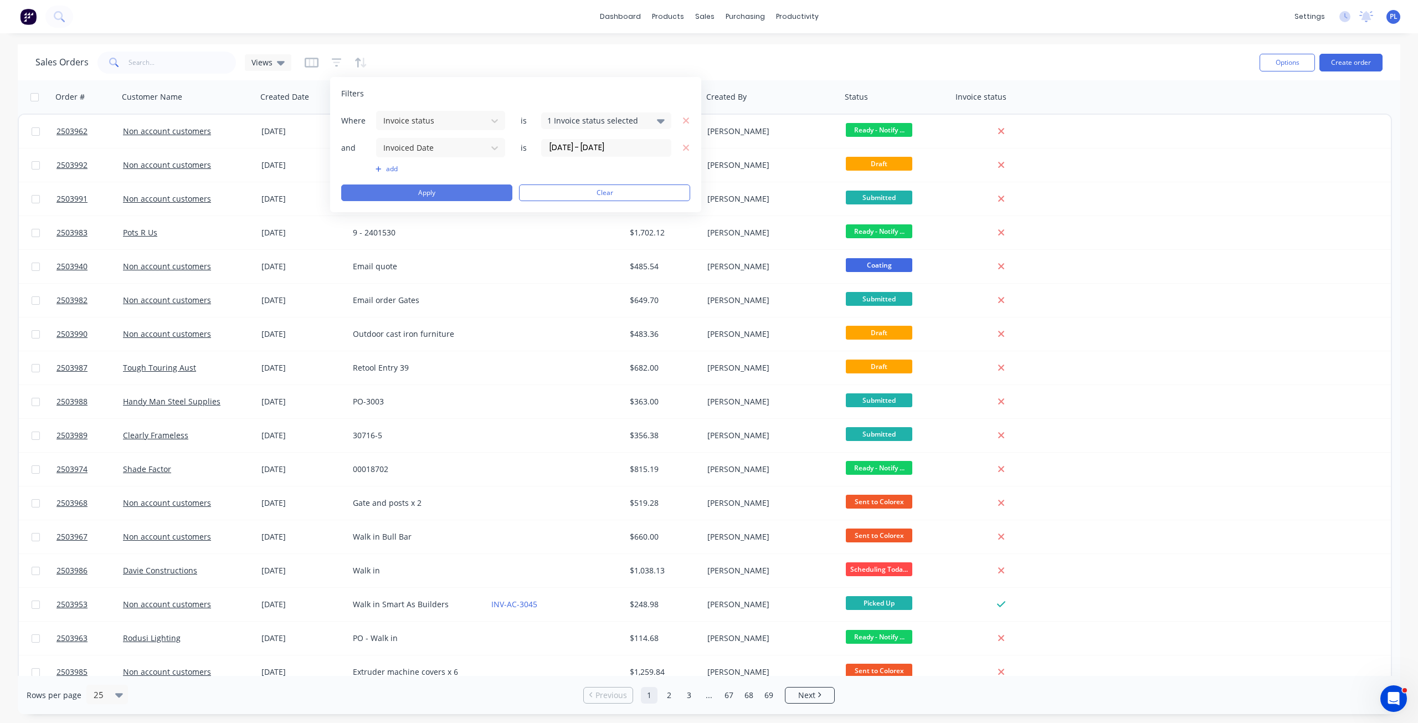
click at [470, 198] on button "Apply" at bounding box center [426, 192] width 171 height 17
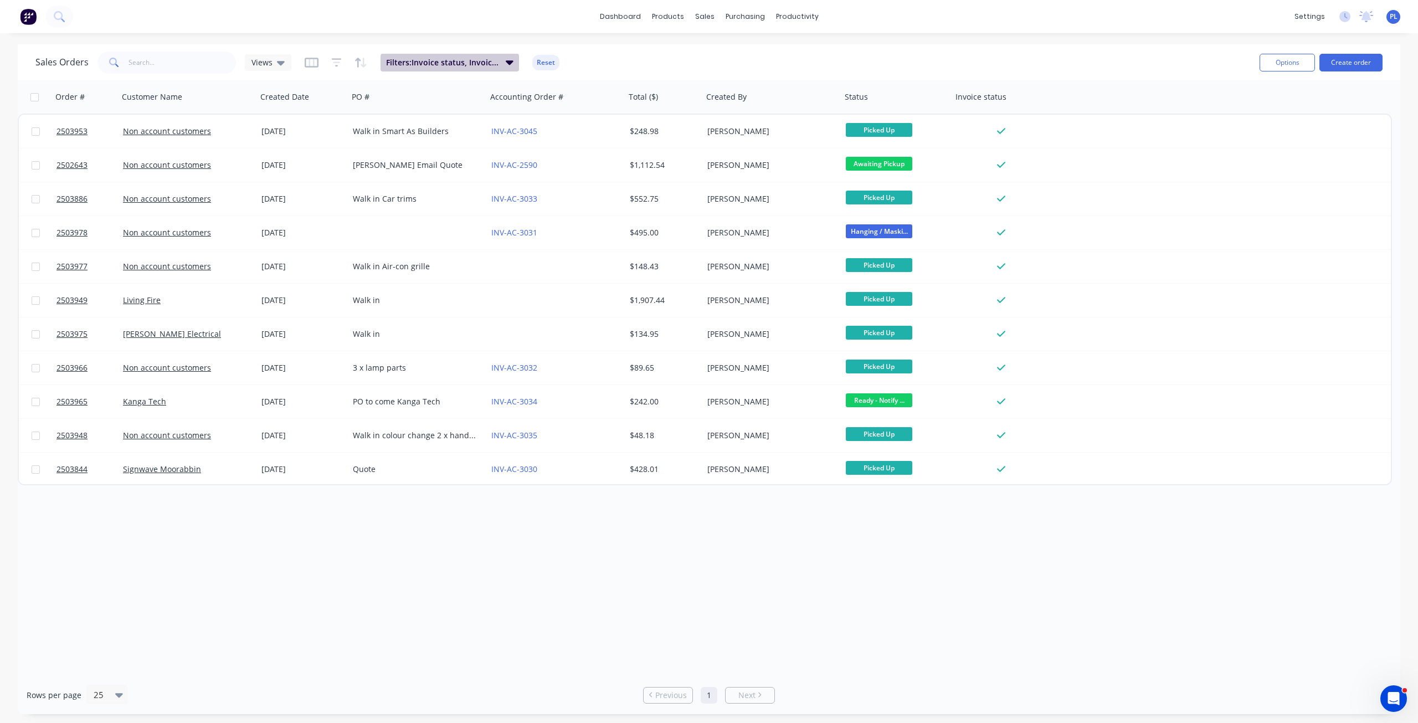
click at [432, 62] on span "Filters: Invoice status, Invoiced Date" at bounding box center [442, 62] width 113 height 11
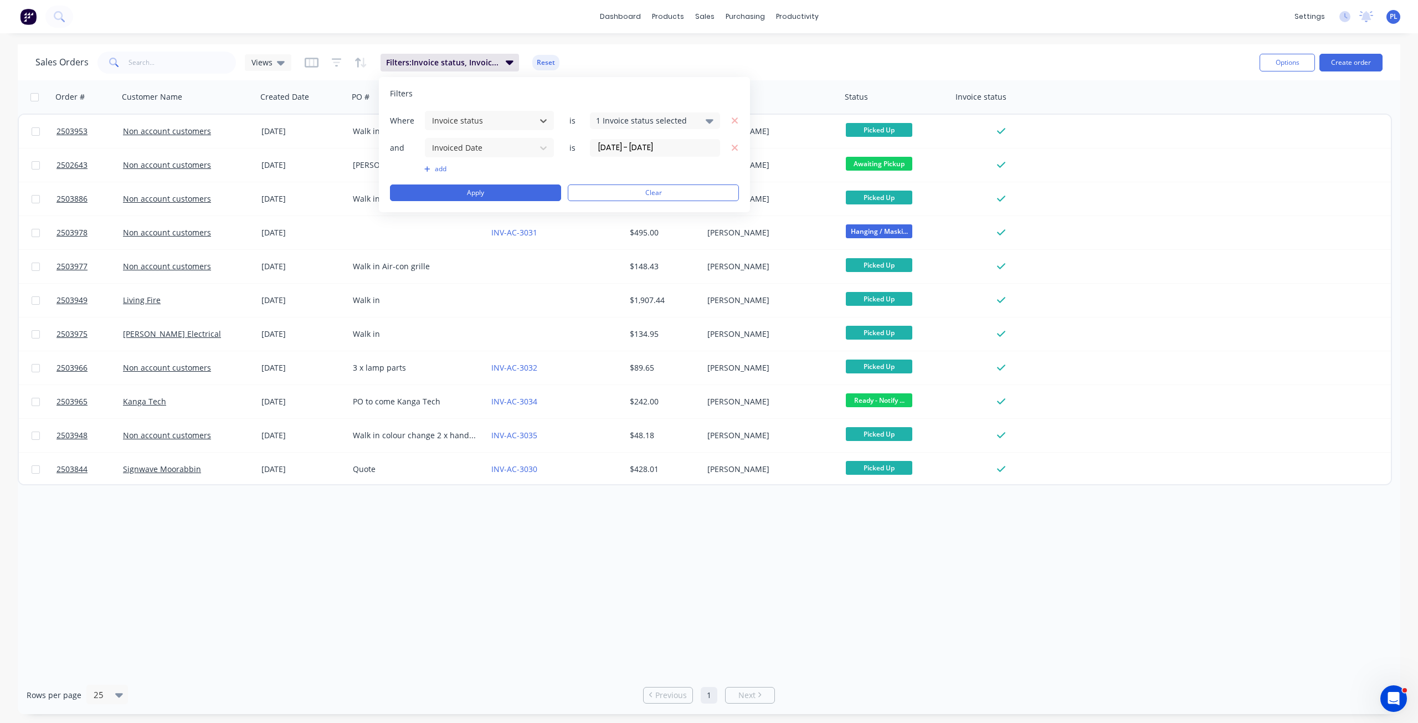
click at [622, 150] on input "01/09/25 - 02/09/25" at bounding box center [655, 148] width 129 height 17
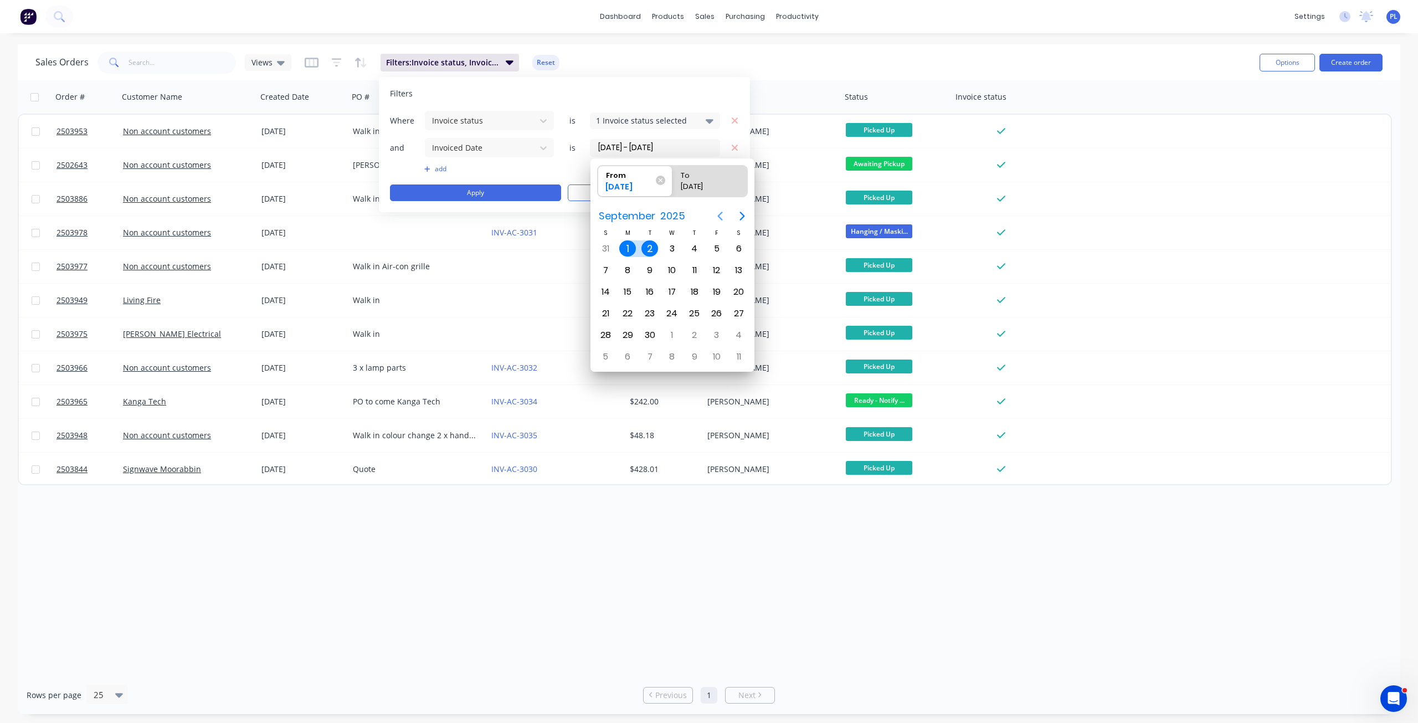
click at [716, 217] on icon "Previous page" at bounding box center [720, 215] width 13 height 13
drag, startPoint x: 623, startPoint y: 335, endPoint x: 627, endPoint y: 342, distance: 7.7
click at [623, 336] on div "25" at bounding box center [627, 335] width 17 height 17
type input "25/08/25 - 02/09/25"
radio input "false"
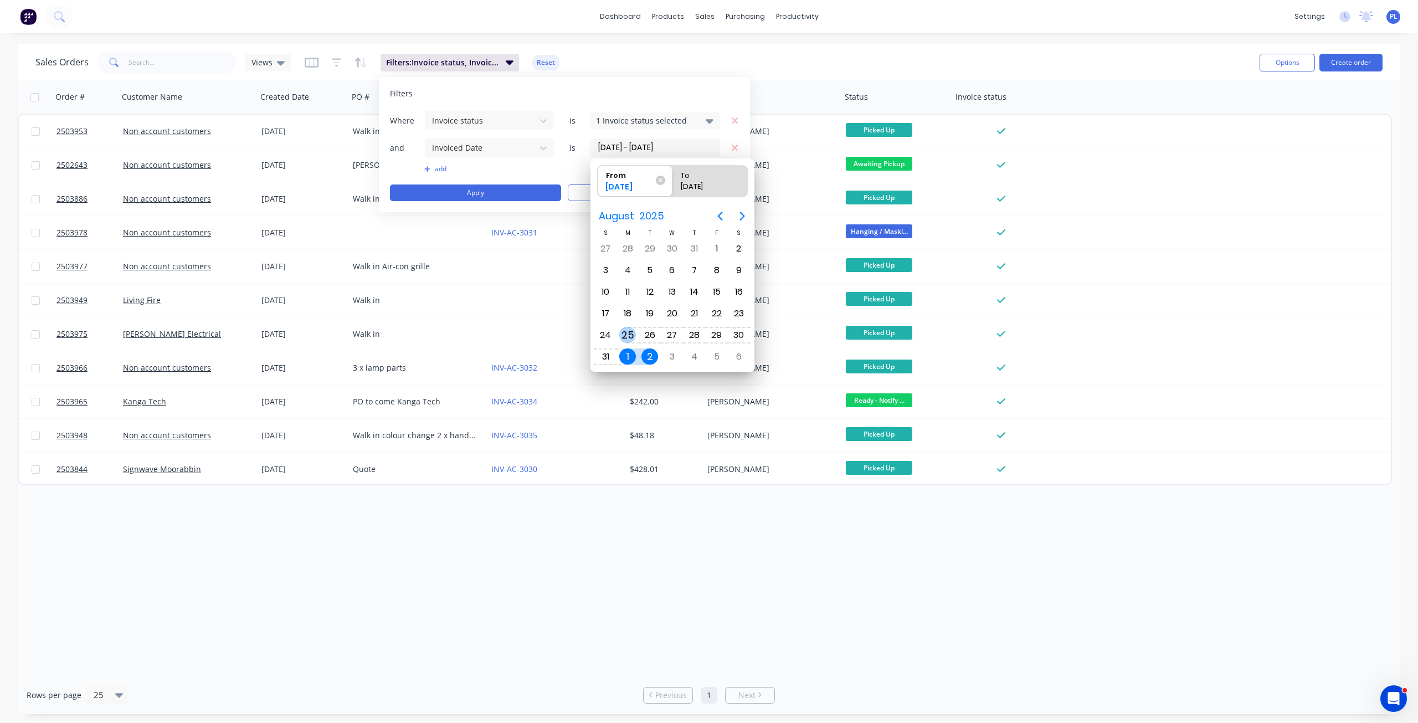
radio input "true"
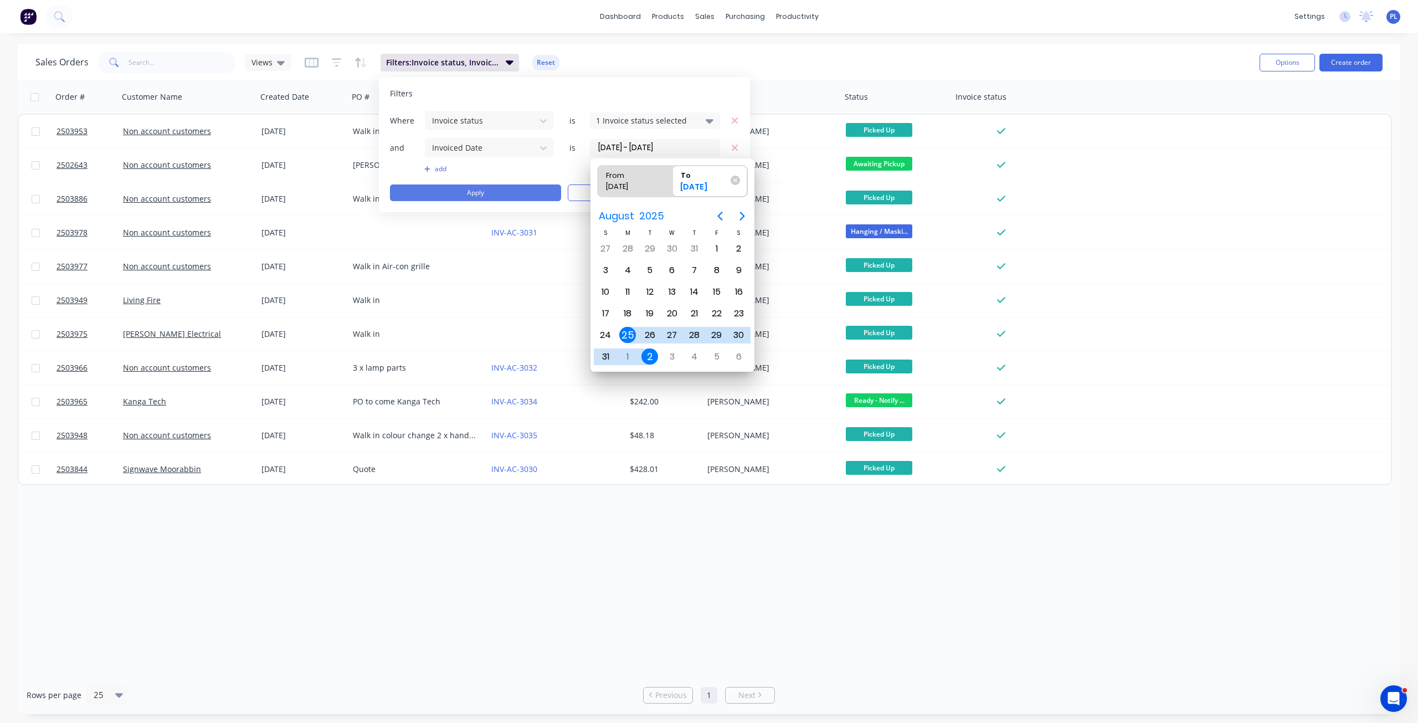
click at [525, 199] on button "Apply" at bounding box center [475, 192] width 171 height 17
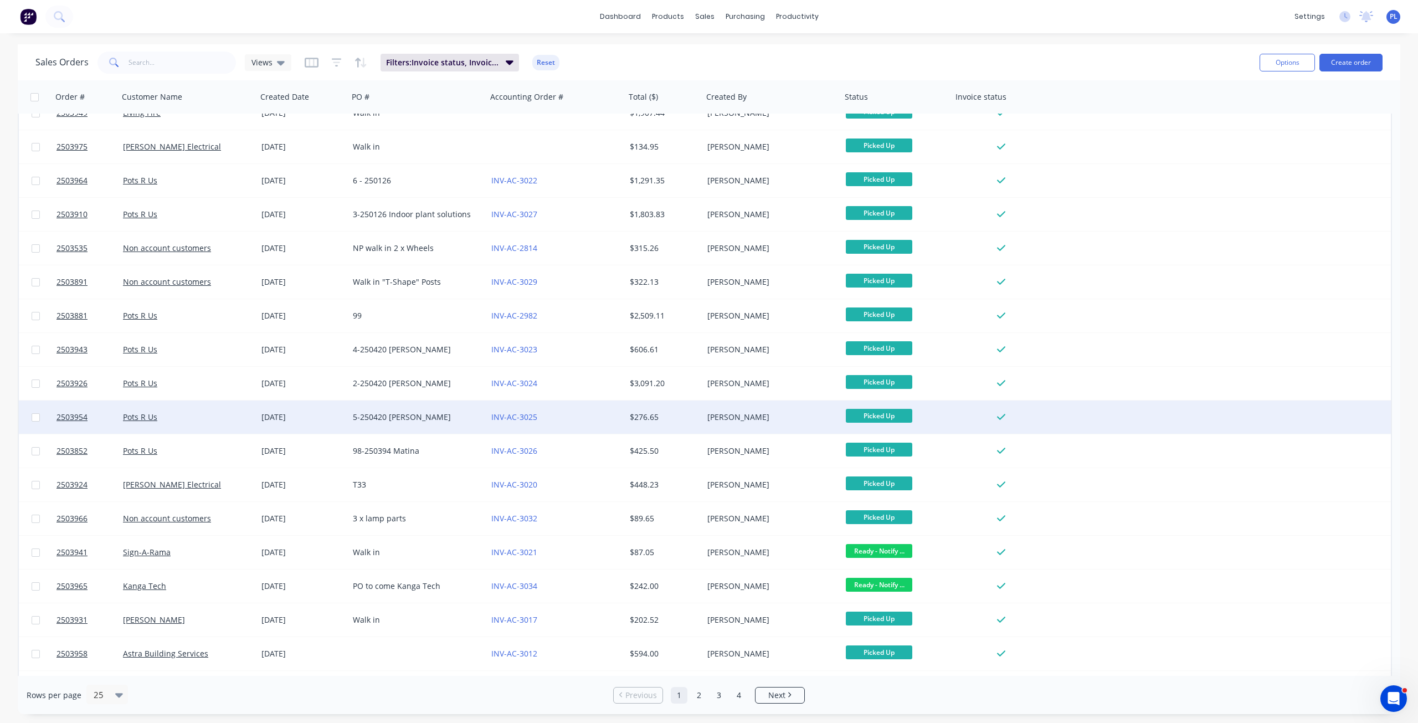
scroll to position [283, 0]
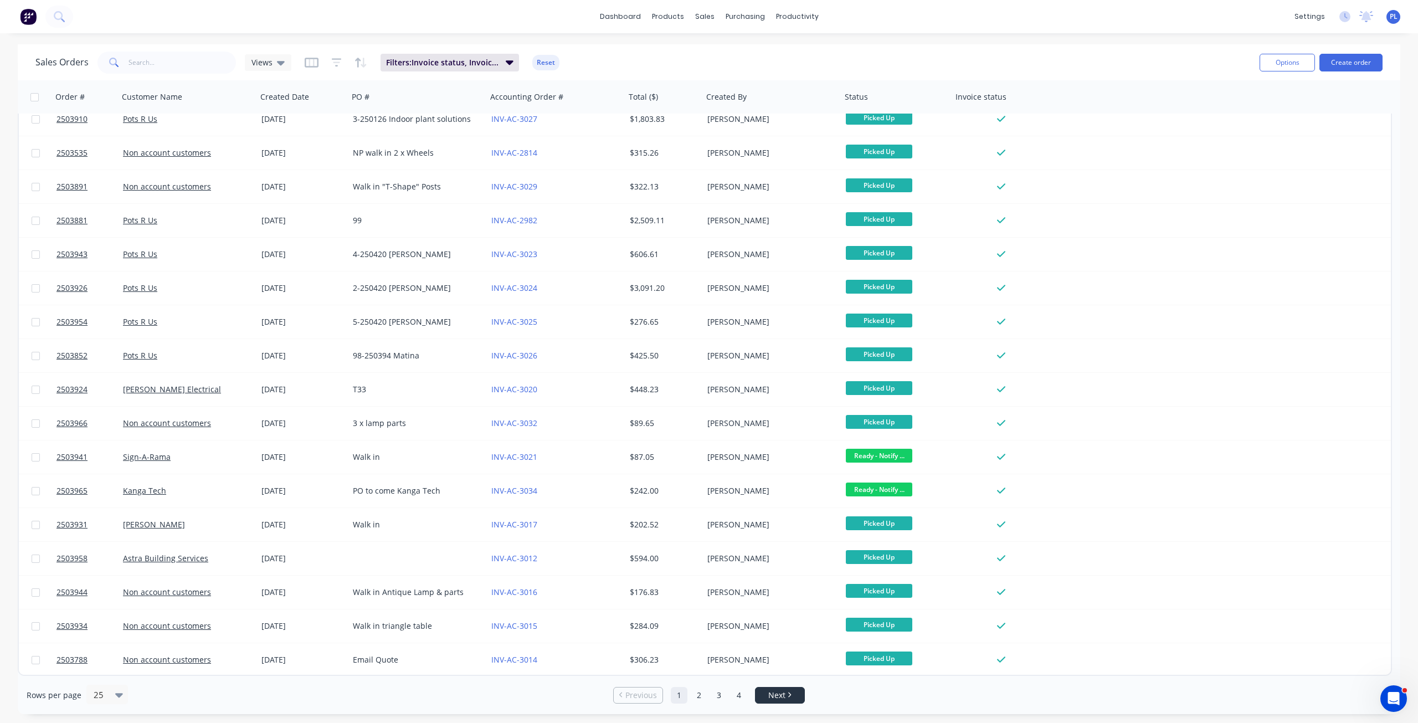
click at [788, 700] on link "Next" at bounding box center [780, 695] width 49 height 11
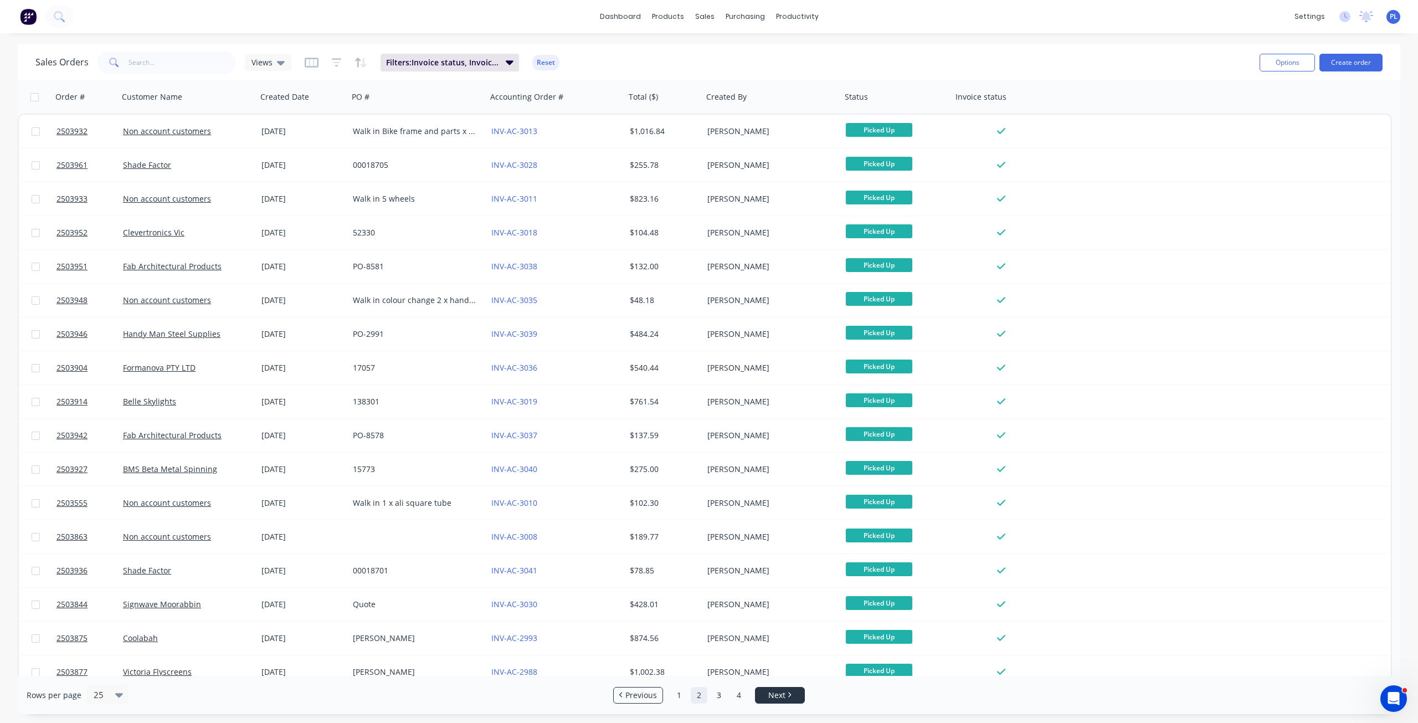
click at [787, 700] on link "Next" at bounding box center [780, 695] width 49 height 11
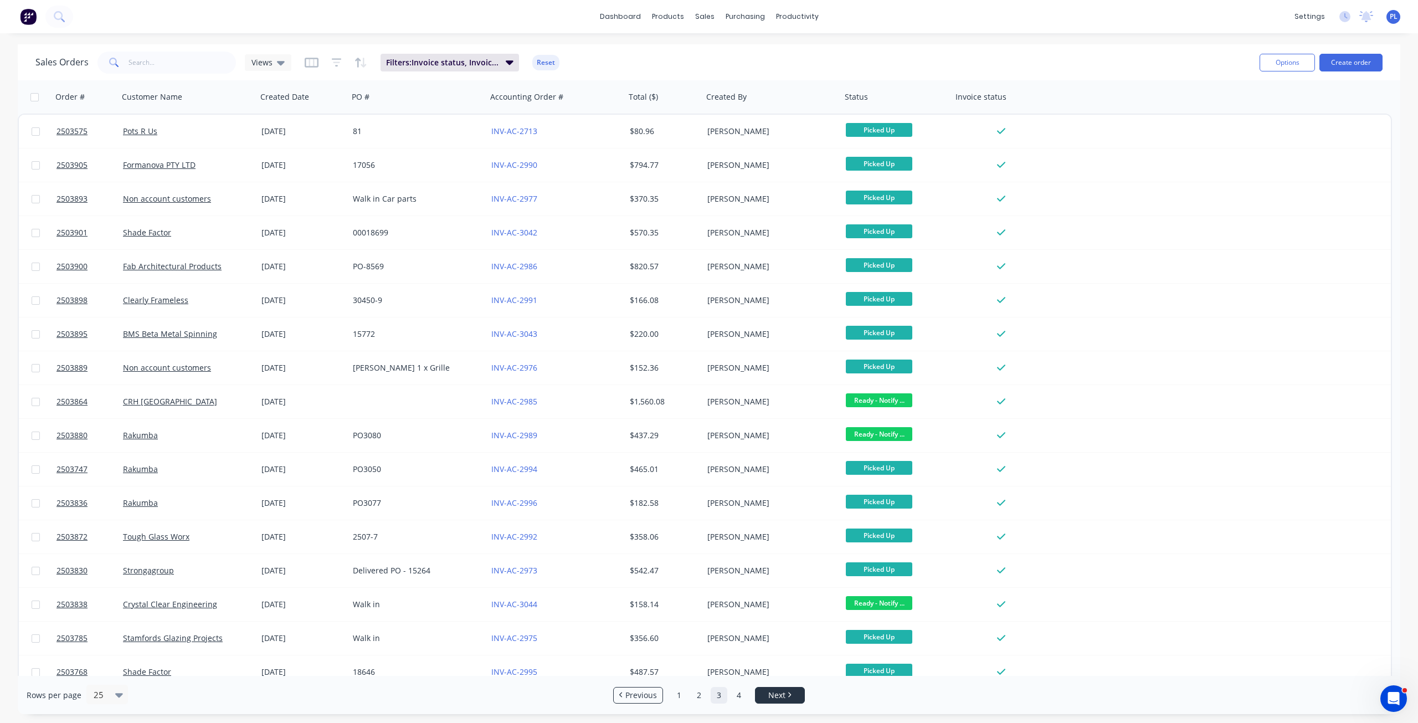
click at [787, 700] on link "Next" at bounding box center [780, 695] width 49 height 11
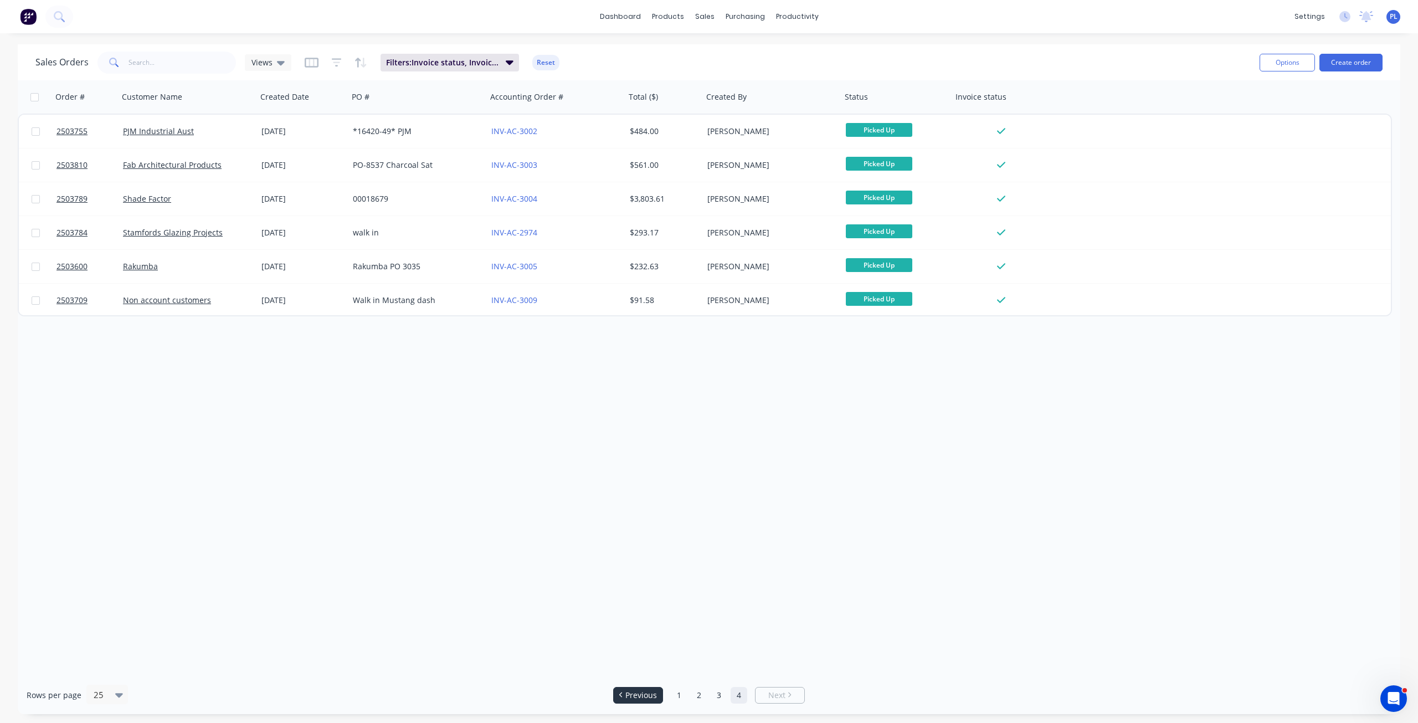
click at [653, 693] on span "Previous" at bounding box center [641, 695] width 32 height 11
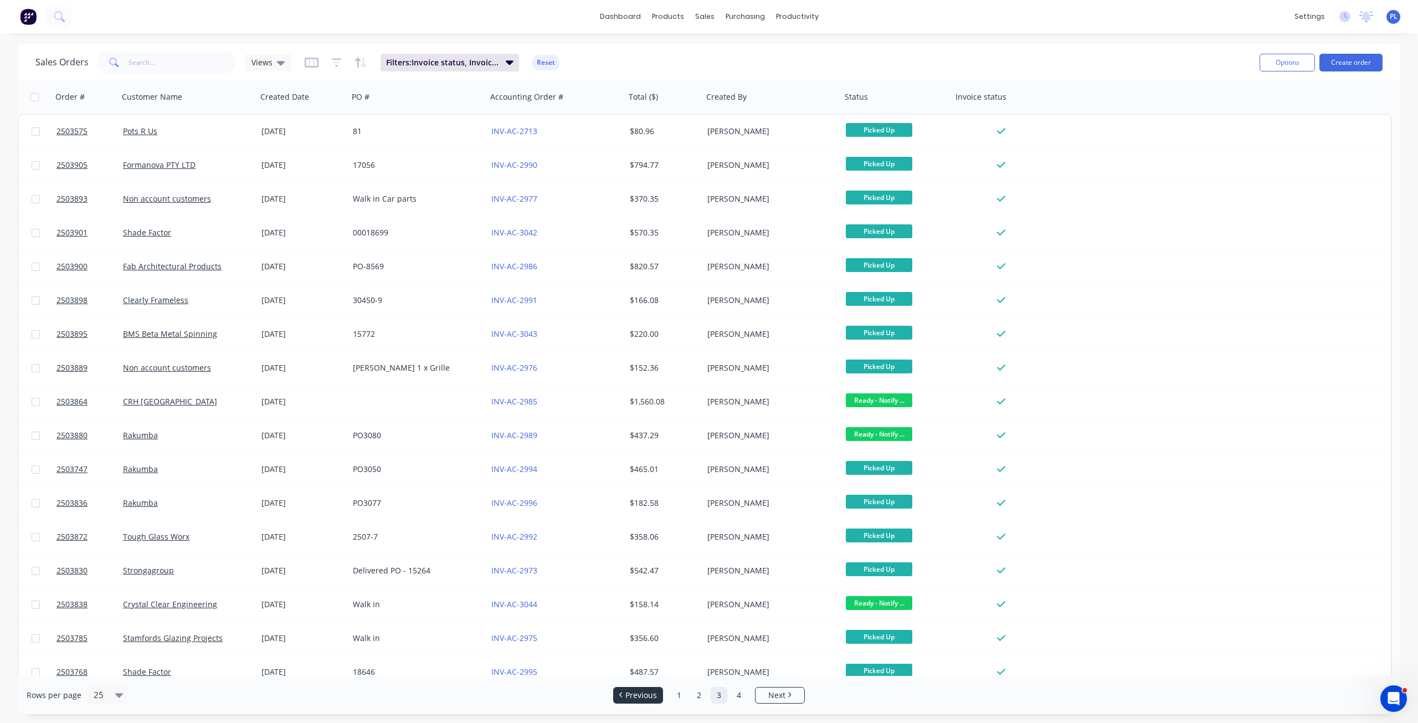
click at [653, 697] on span "Previous" at bounding box center [641, 695] width 32 height 11
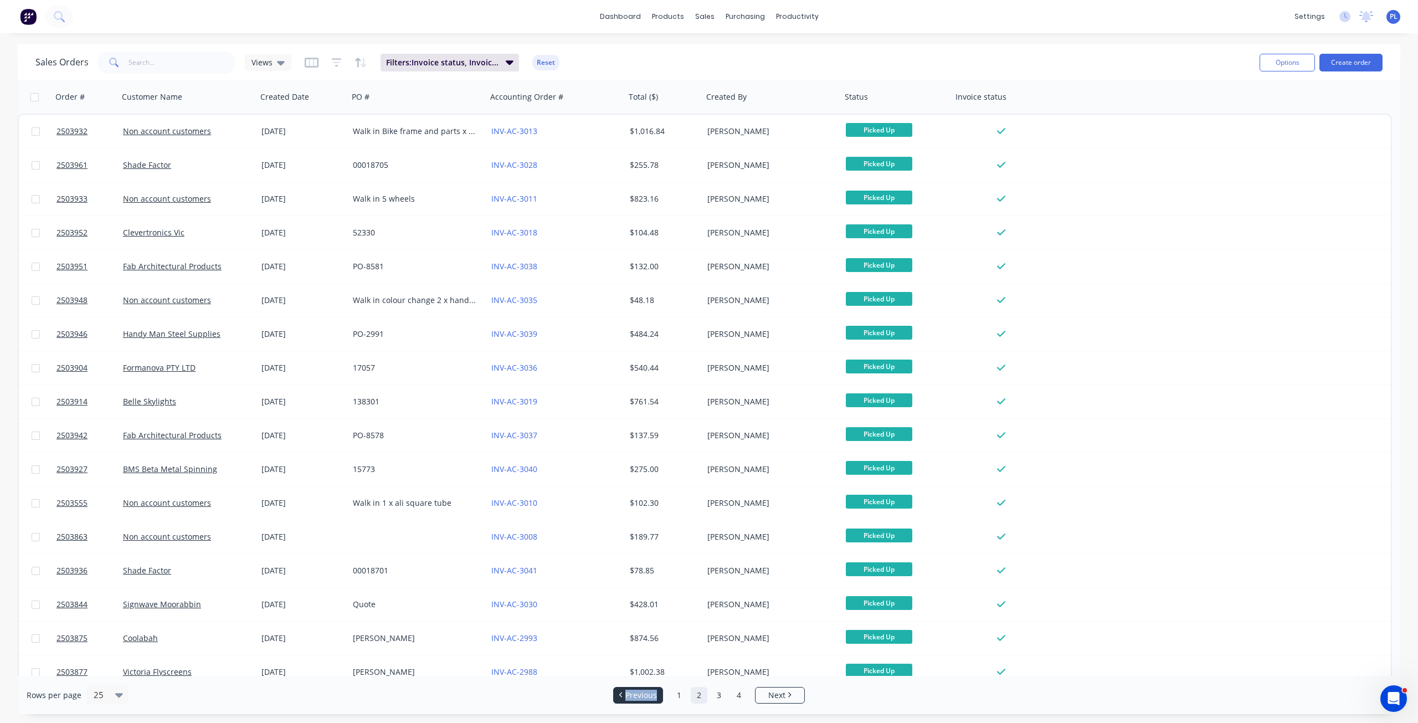
click at [652, 699] on span "Previous" at bounding box center [641, 695] width 32 height 11
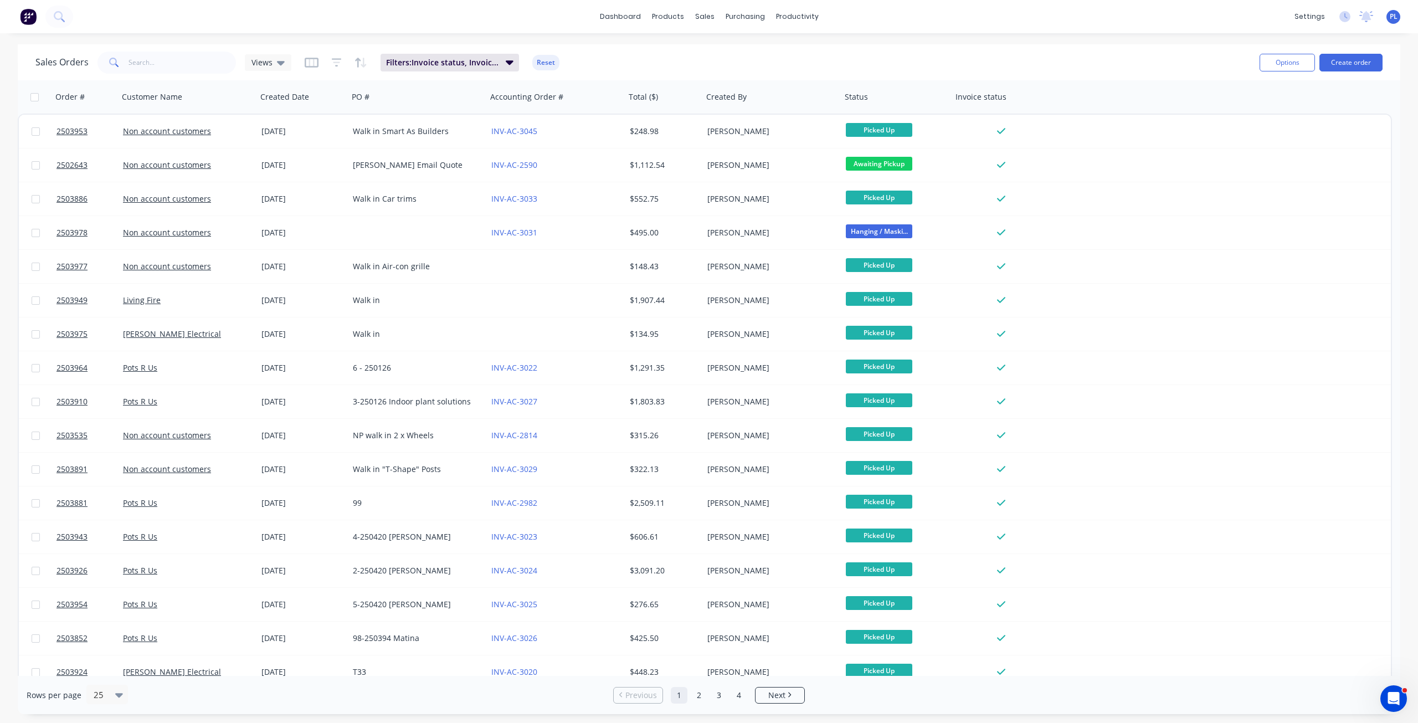
click at [591, 709] on div "Rows per page 25 Previous 1 2 3 4 Next" at bounding box center [709, 695] width 1383 height 38
click at [1270, 119] on link "Integrations" at bounding box center [1257, 120] width 147 height 22
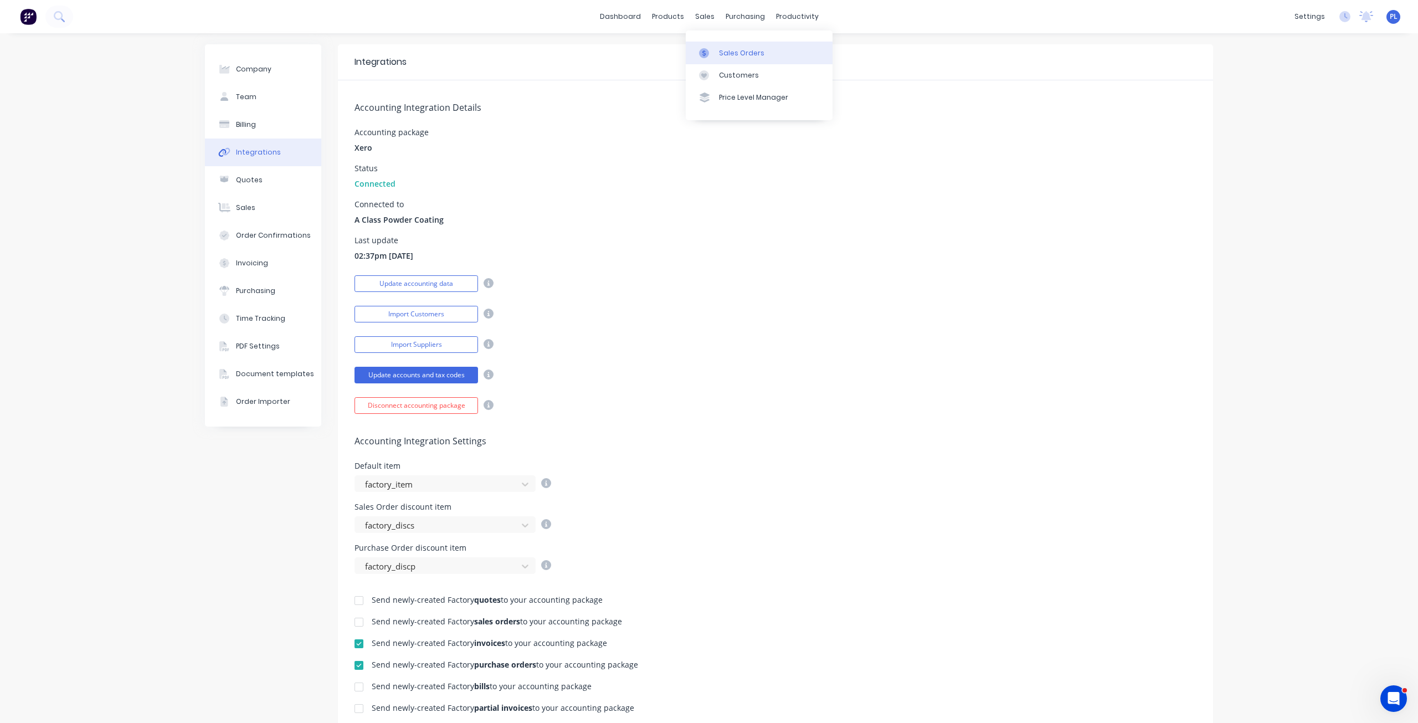
click at [720, 54] on div "Sales Orders" at bounding box center [741, 53] width 45 height 10
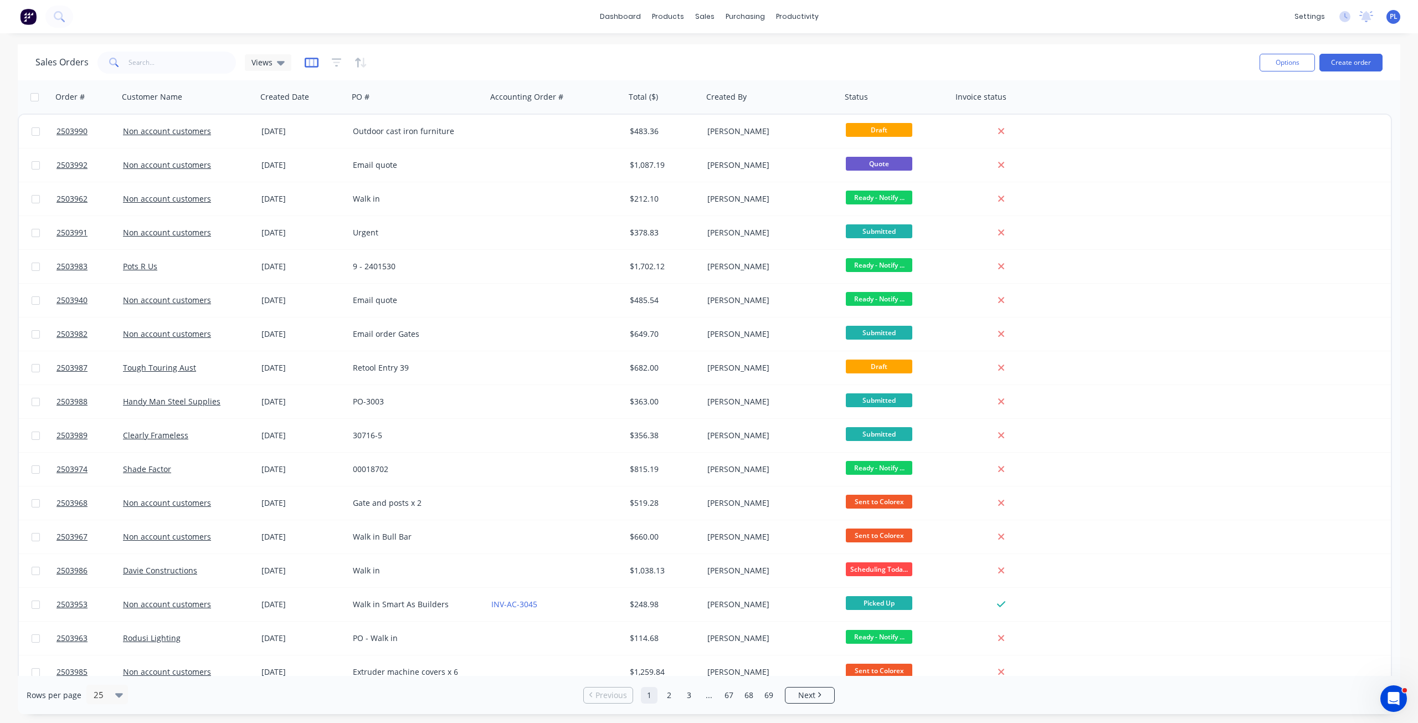
click at [306, 63] on icon "button" at bounding box center [312, 62] width 14 height 11
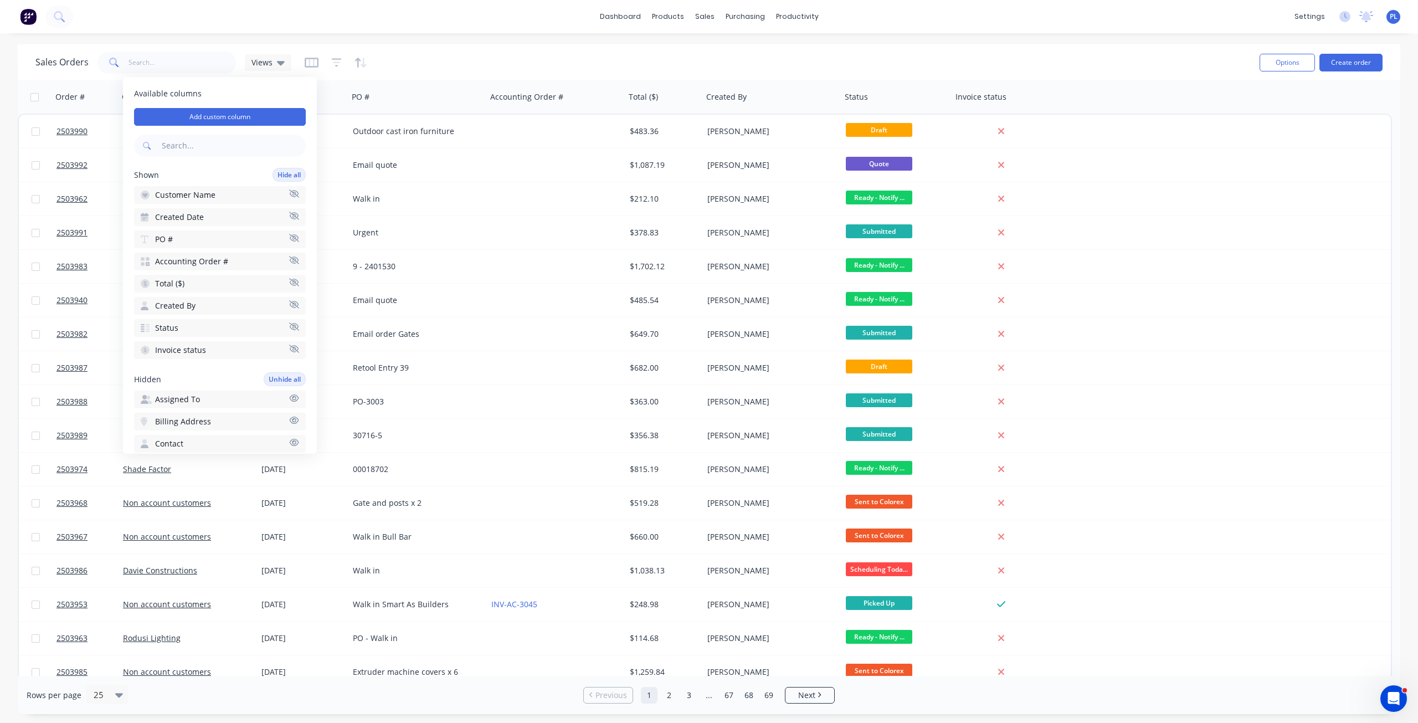
click at [240, 145] on input "text" at bounding box center [233, 146] width 146 height 22
click at [444, 66] on div "Sales Orders Views" at bounding box center [642, 62] width 1215 height 27
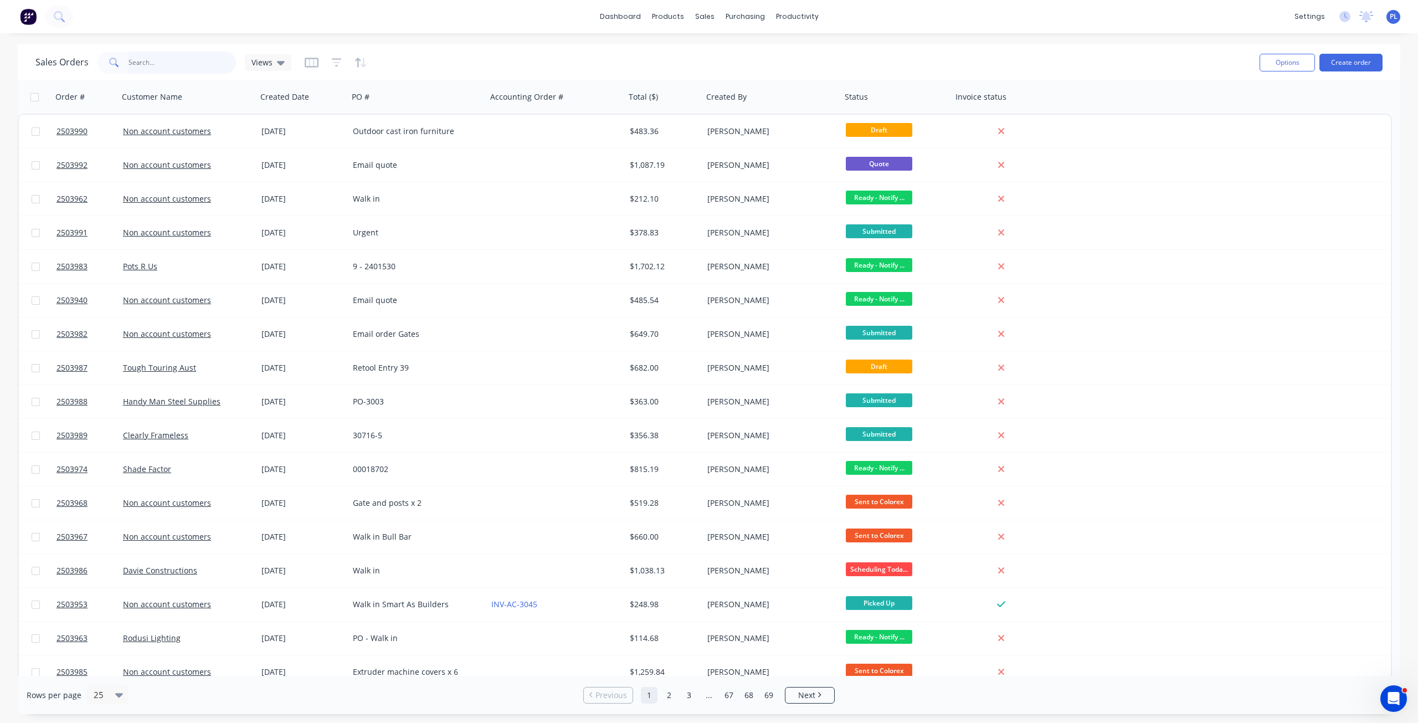
click at [137, 70] on input "text" at bounding box center [183, 63] width 108 height 22
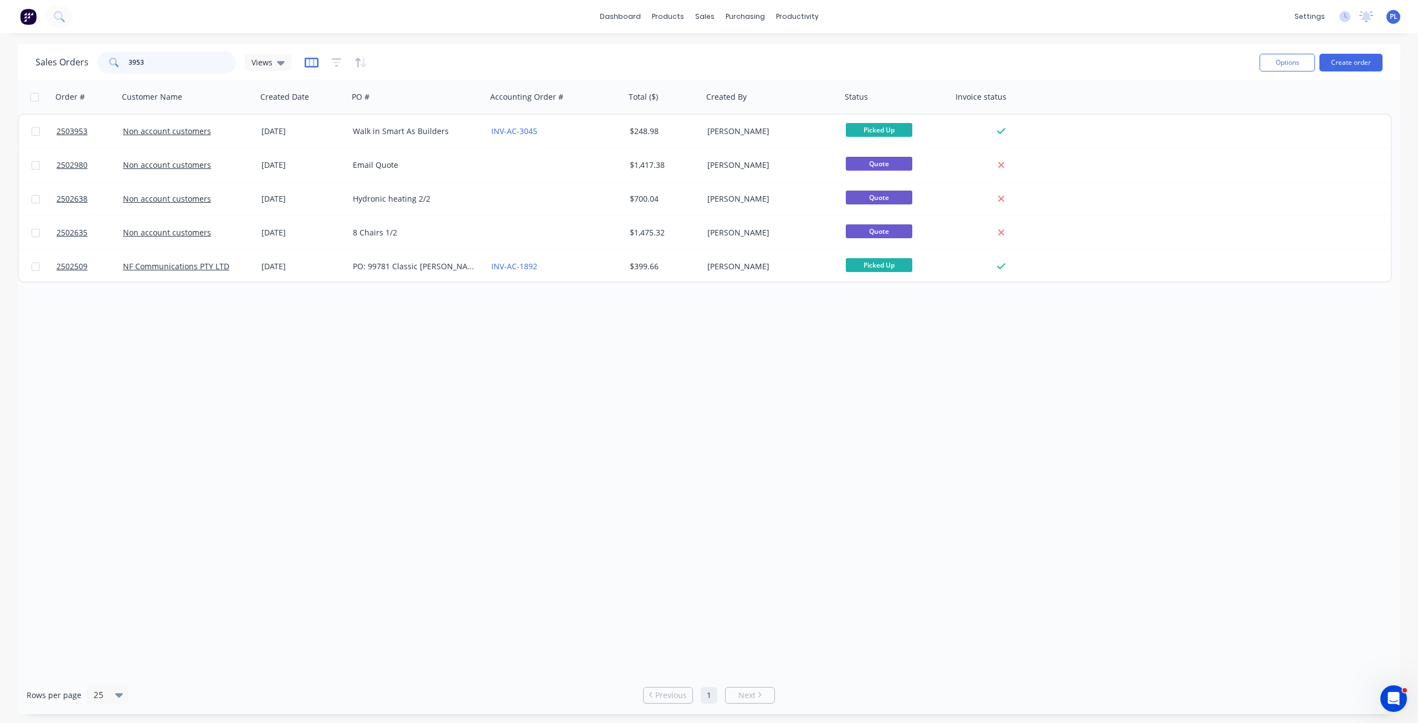
type input "3953"
click at [313, 62] on icon "button" at bounding box center [312, 62] width 14 height 11
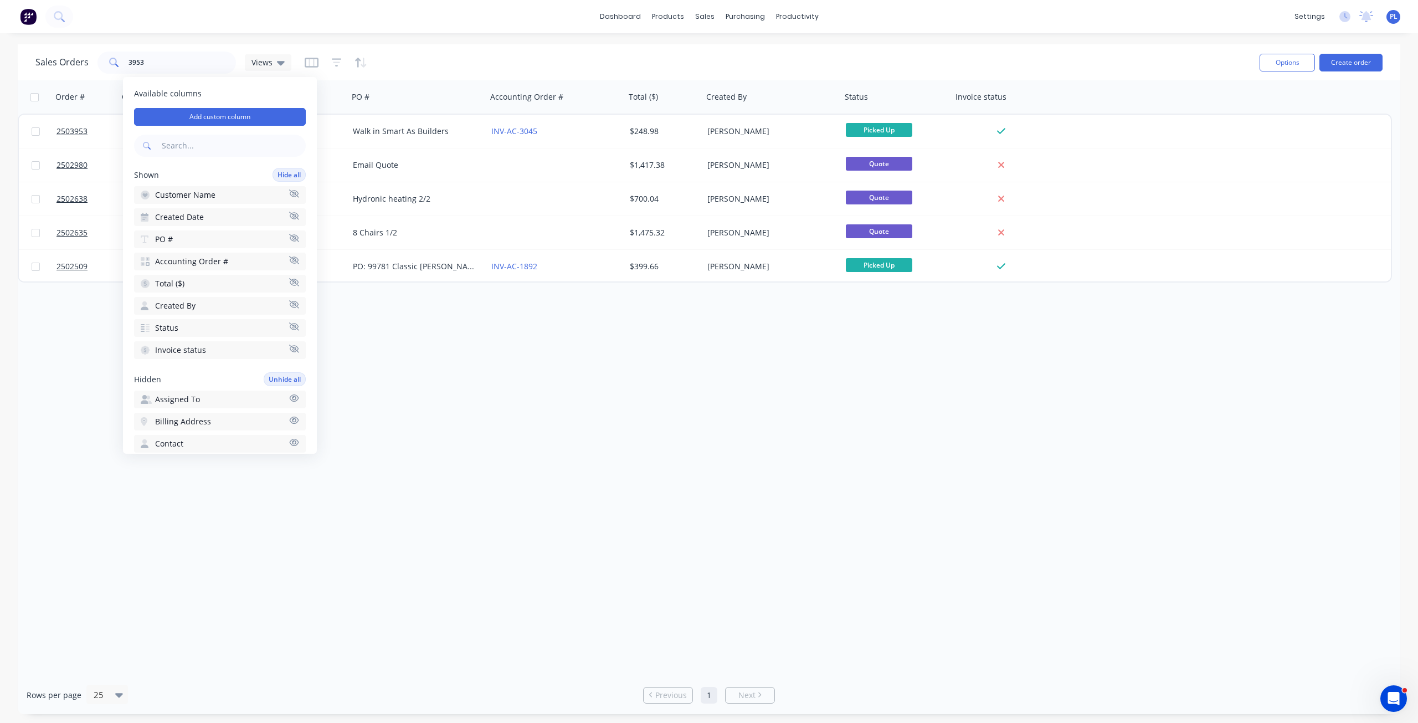
click at [530, 54] on div "Sales Orders 3953 Views" at bounding box center [642, 62] width 1215 height 27
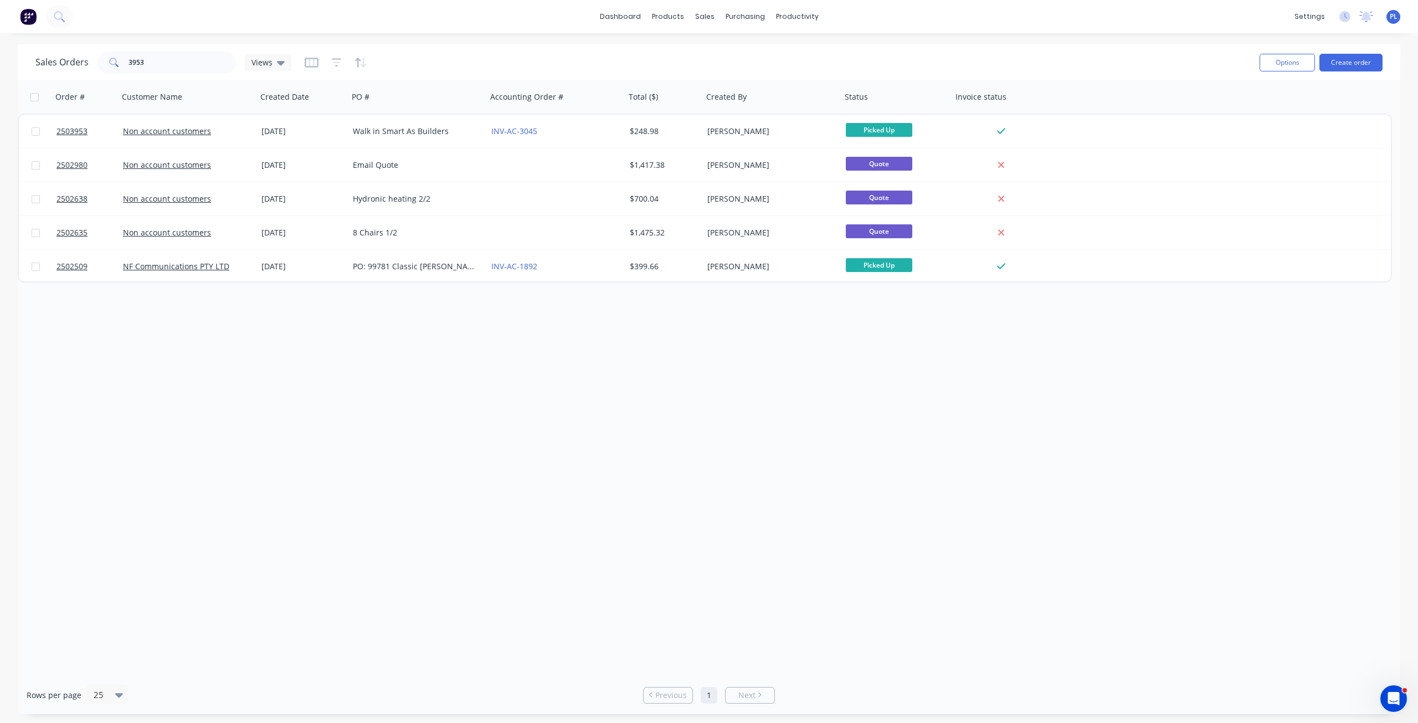
click at [569, 424] on div "Order # Customer Name Created Date PO # Accounting Order # Total ($) Created By…" at bounding box center [709, 378] width 1383 height 596
